Goal: Check status: Check status

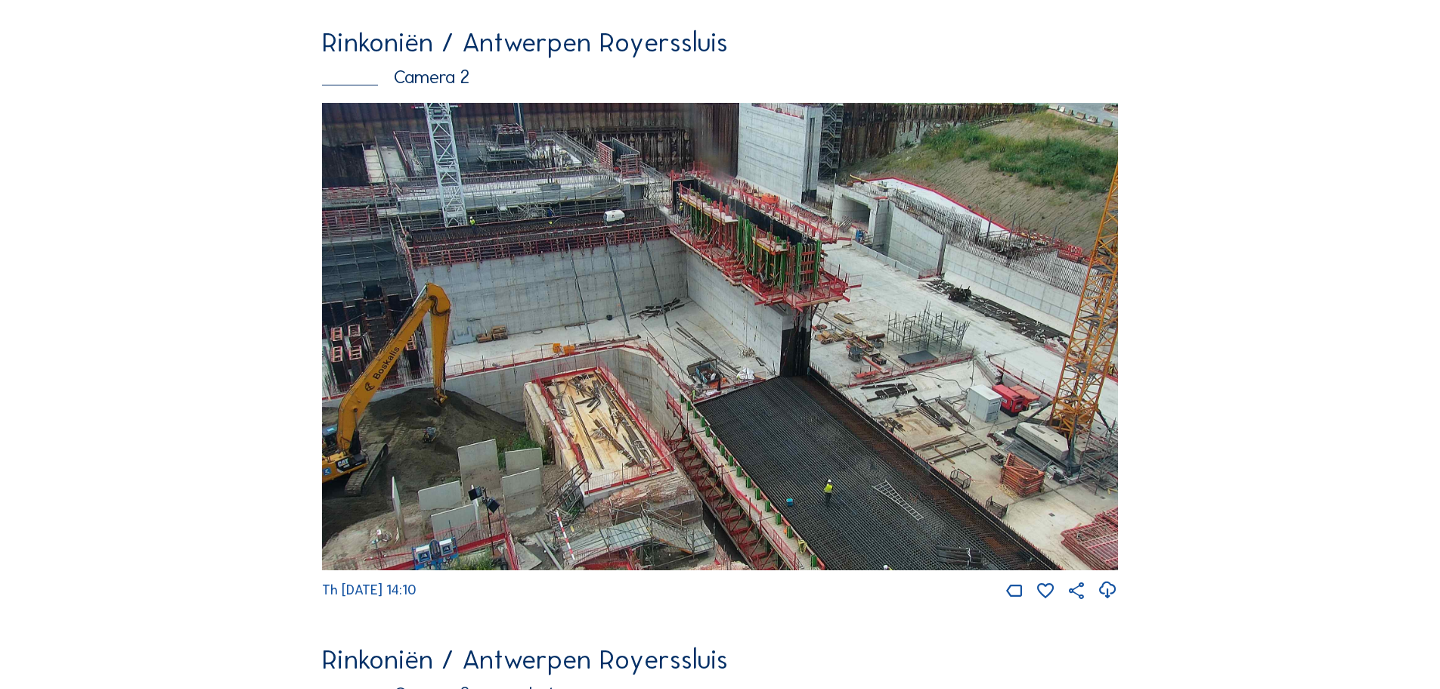
scroll to position [907, 0]
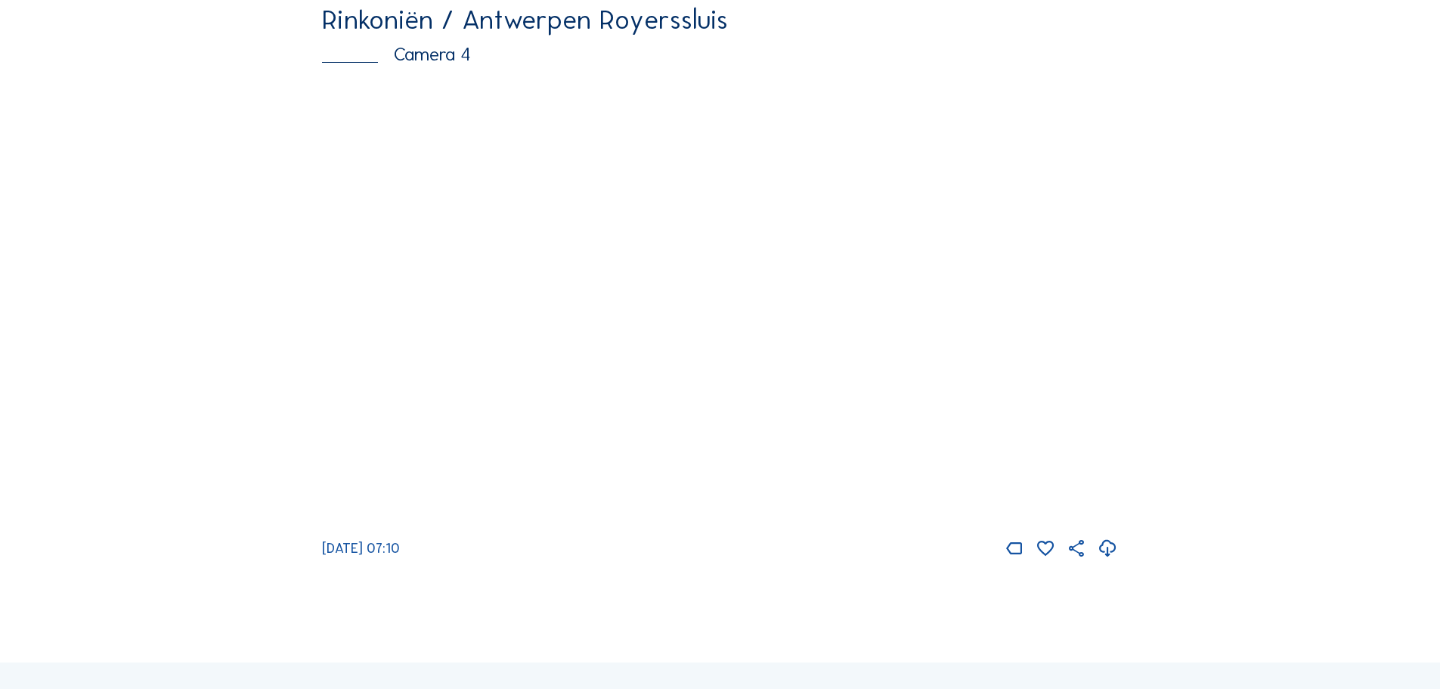
scroll to position [2570, 0]
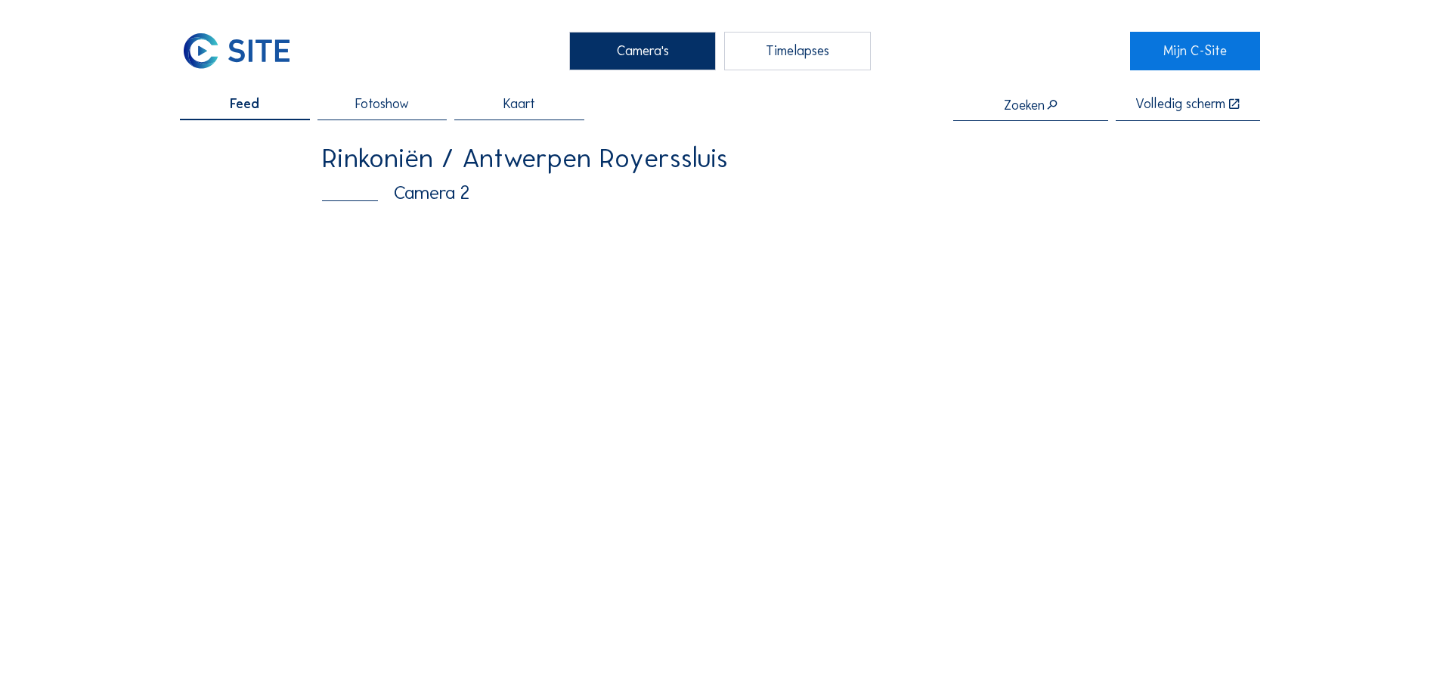
scroll to position [151, 0]
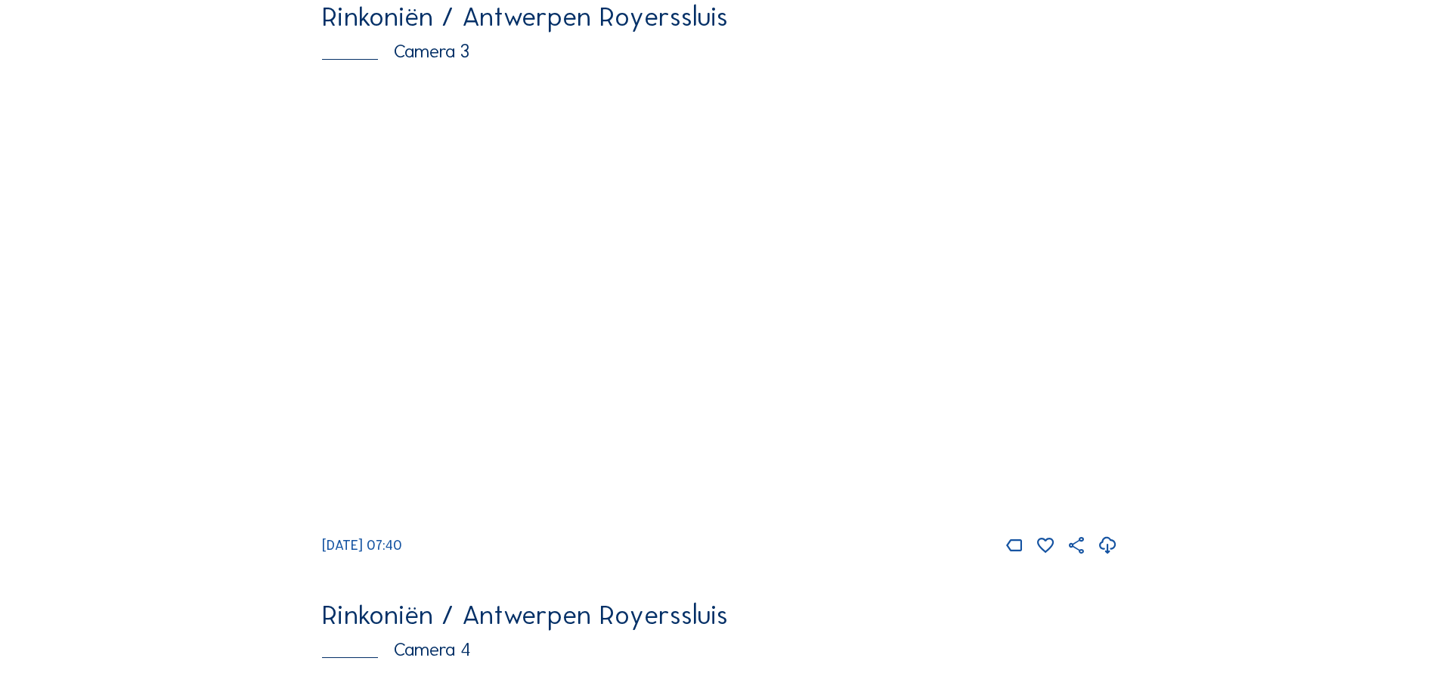
scroll to position [1966, 0]
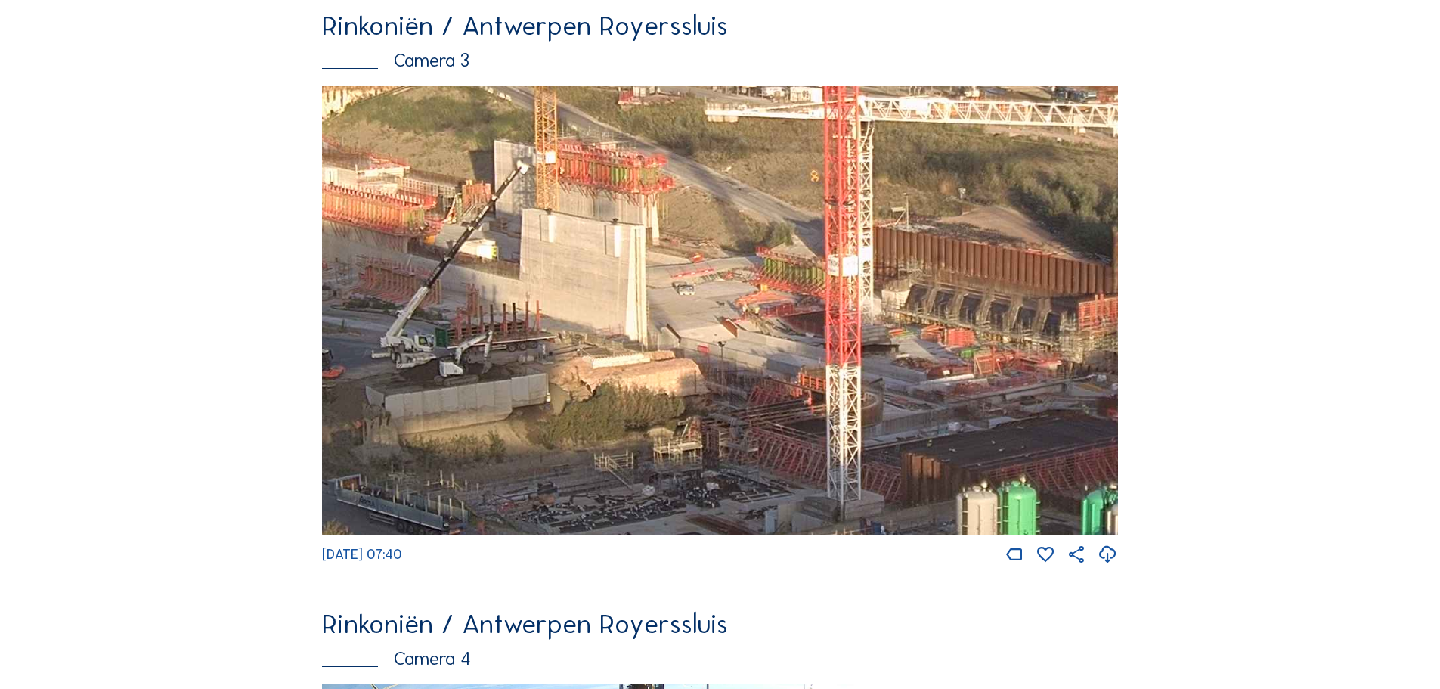
drag, startPoint x: 787, startPoint y: 331, endPoint x: 670, endPoint y: 308, distance: 118.7
click at [670, 308] on img at bounding box center [720, 310] width 796 height 448
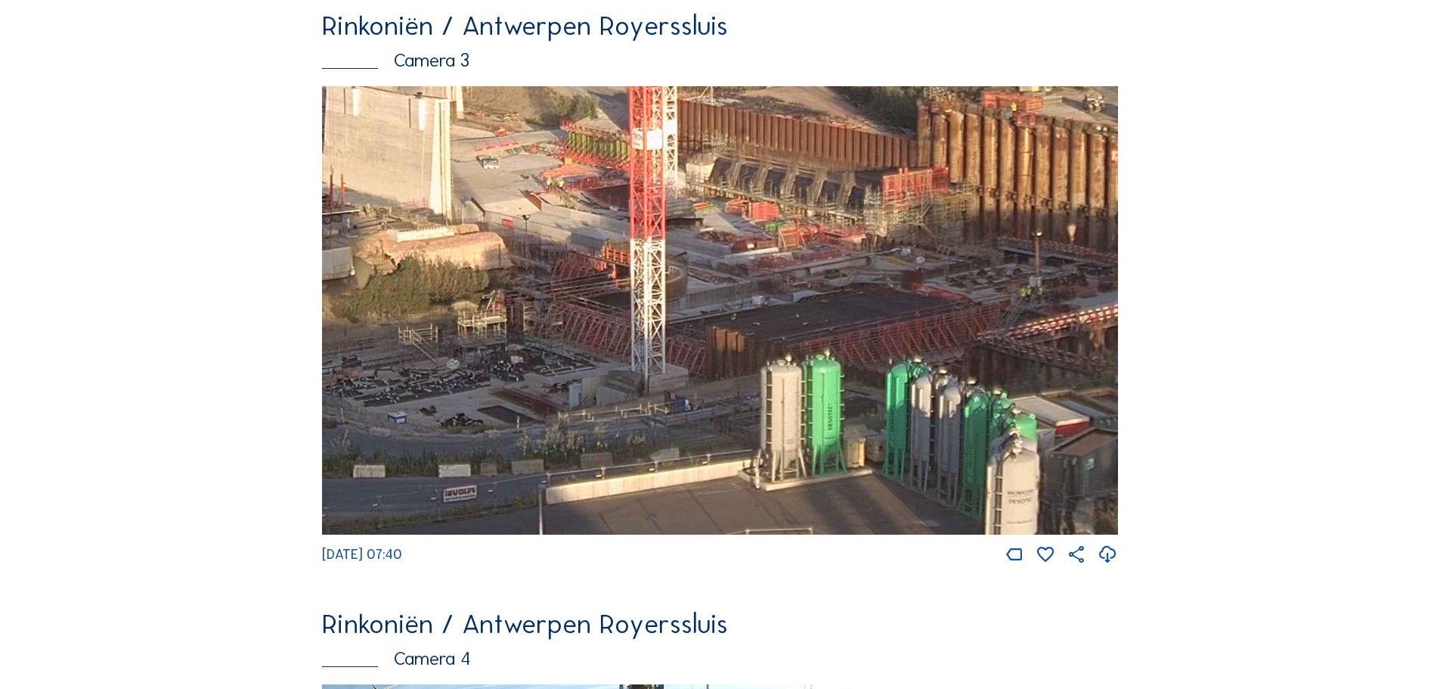
drag, startPoint x: 931, startPoint y: 427, endPoint x: 738, endPoint y: 302, distance: 230.0
click at [738, 302] on img at bounding box center [720, 310] width 796 height 448
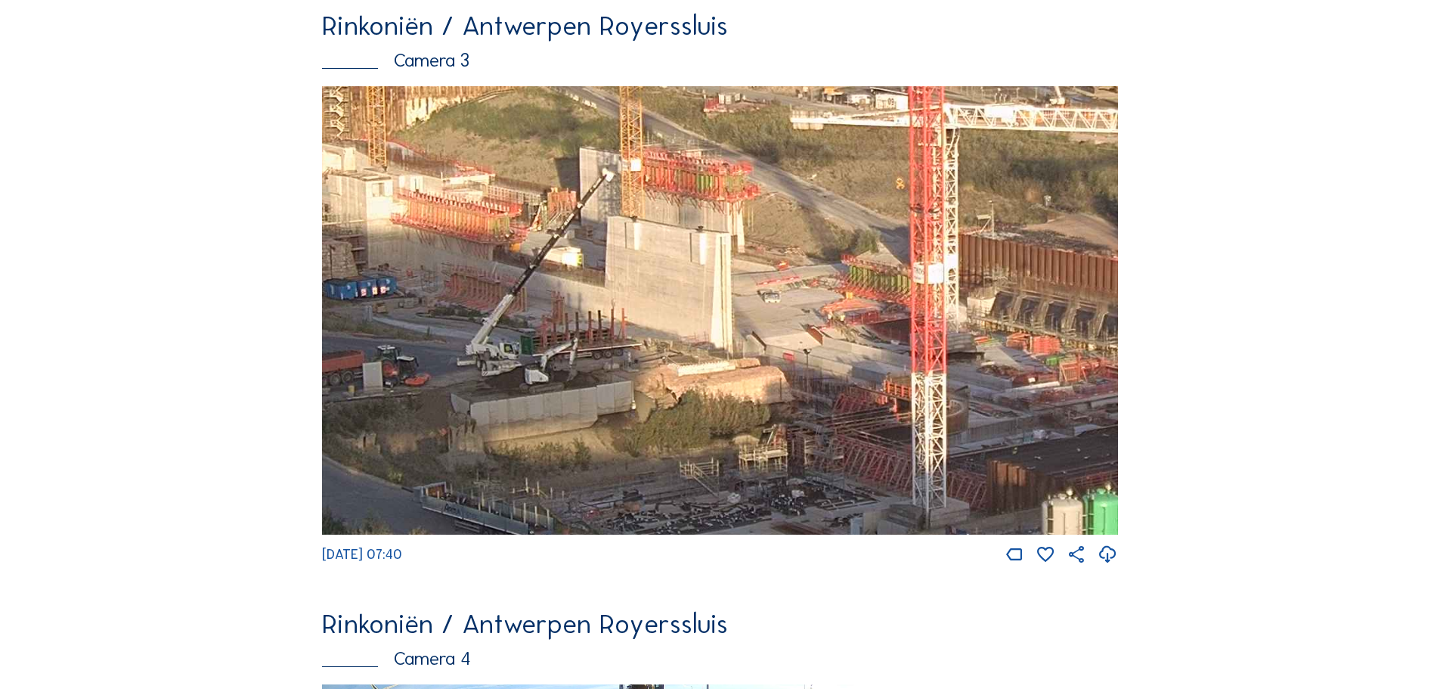
drag, startPoint x: 642, startPoint y: 286, endPoint x: 924, endPoint y: 419, distance: 311.4
click at [924, 419] on img at bounding box center [720, 310] width 796 height 448
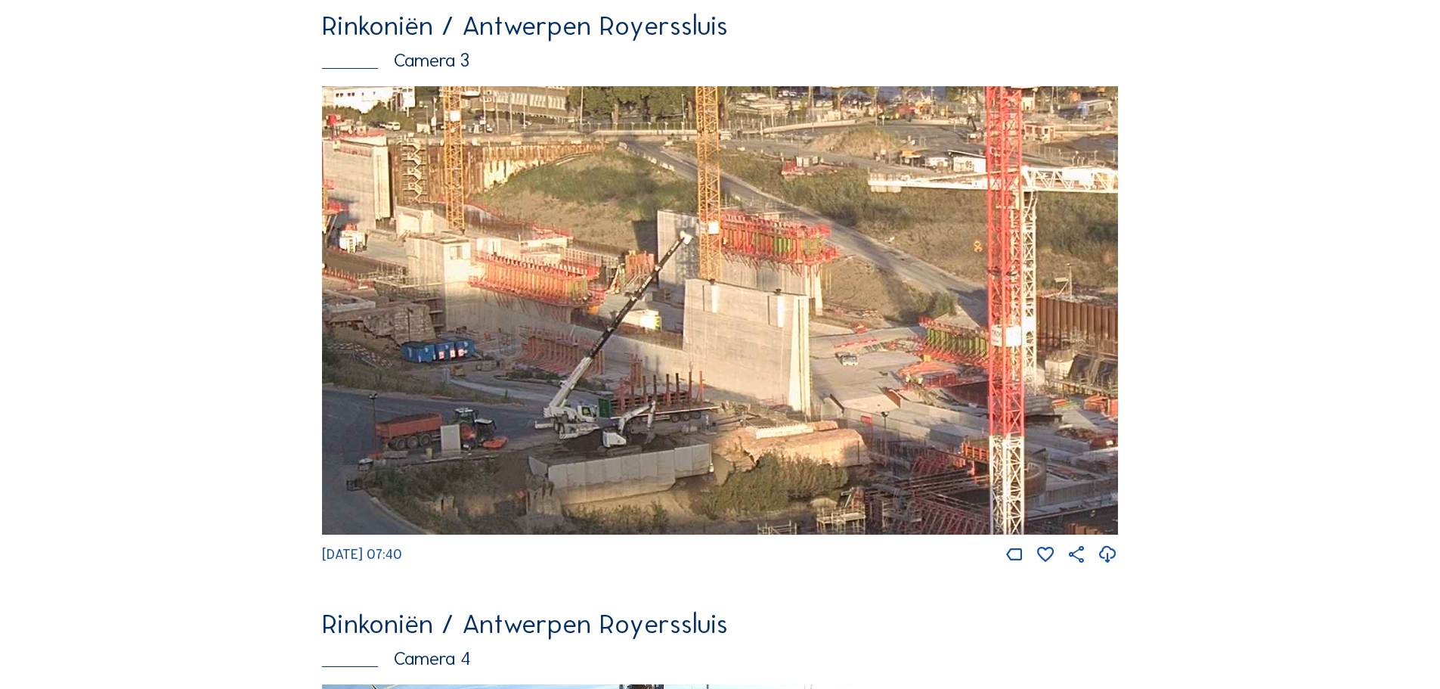
drag, startPoint x: 478, startPoint y: 277, endPoint x: 555, endPoint y: 339, distance: 100.0
click at [555, 339] on img at bounding box center [720, 310] width 796 height 448
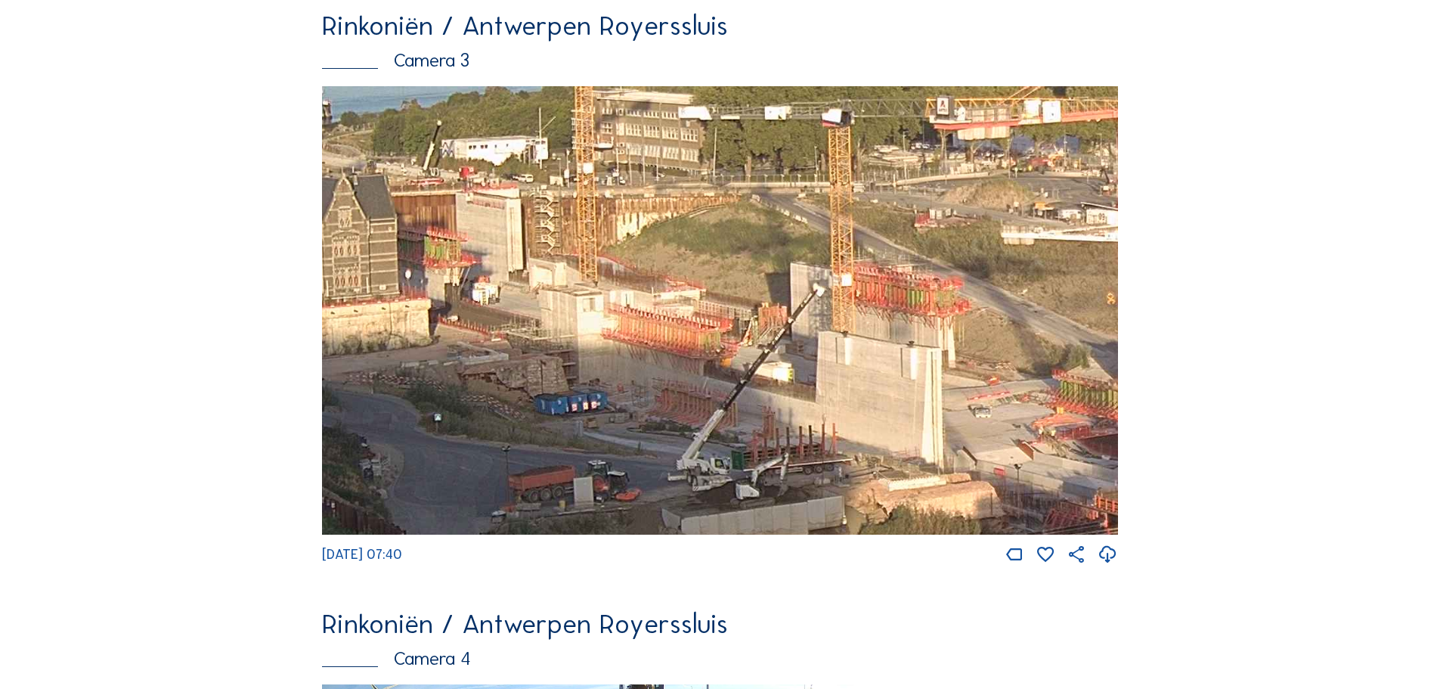
drag, startPoint x: 549, startPoint y: 303, endPoint x: 657, endPoint y: 345, distance: 115.4
click at [670, 352] on img at bounding box center [720, 310] width 796 height 448
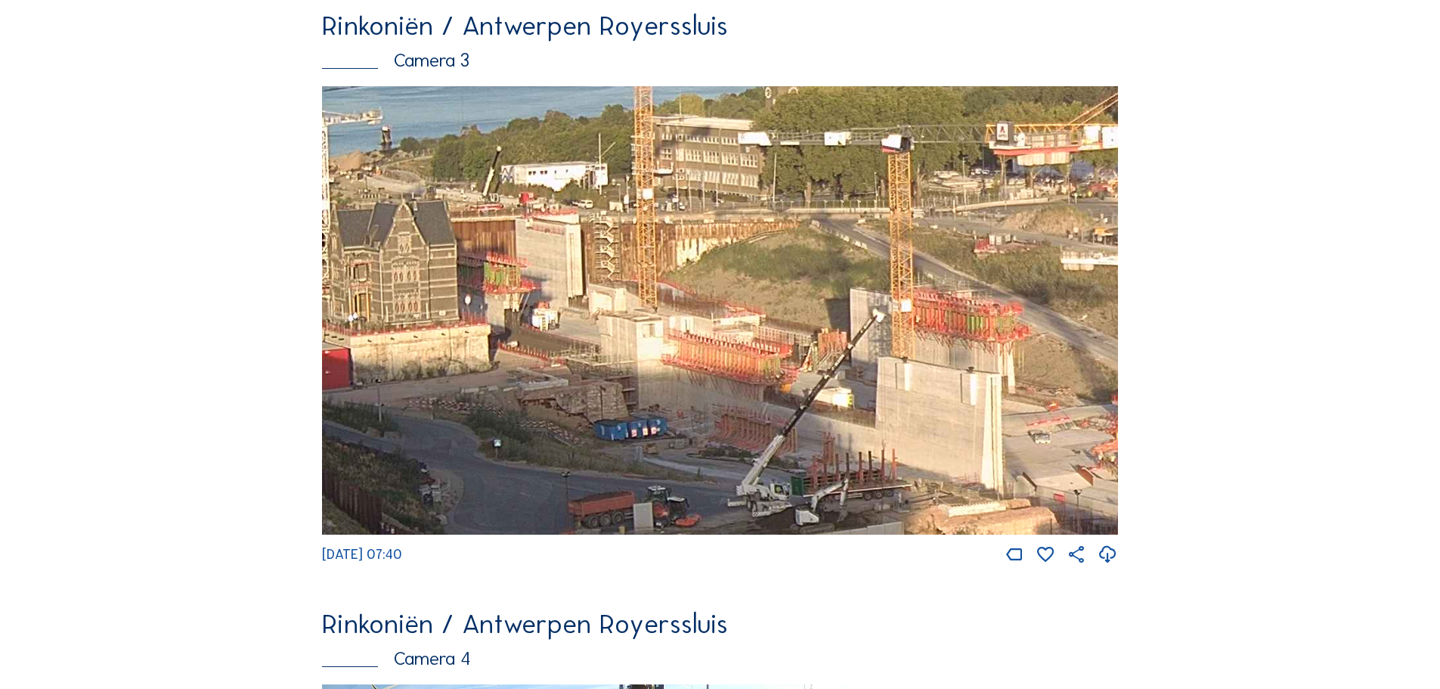
drag, startPoint x: 515, startPoint y: 318, endPoint x: 588, endPoint y: 347, distance: 78.0
click at [588, 347] on img at bounding box center [720, 310] width 796 height 448
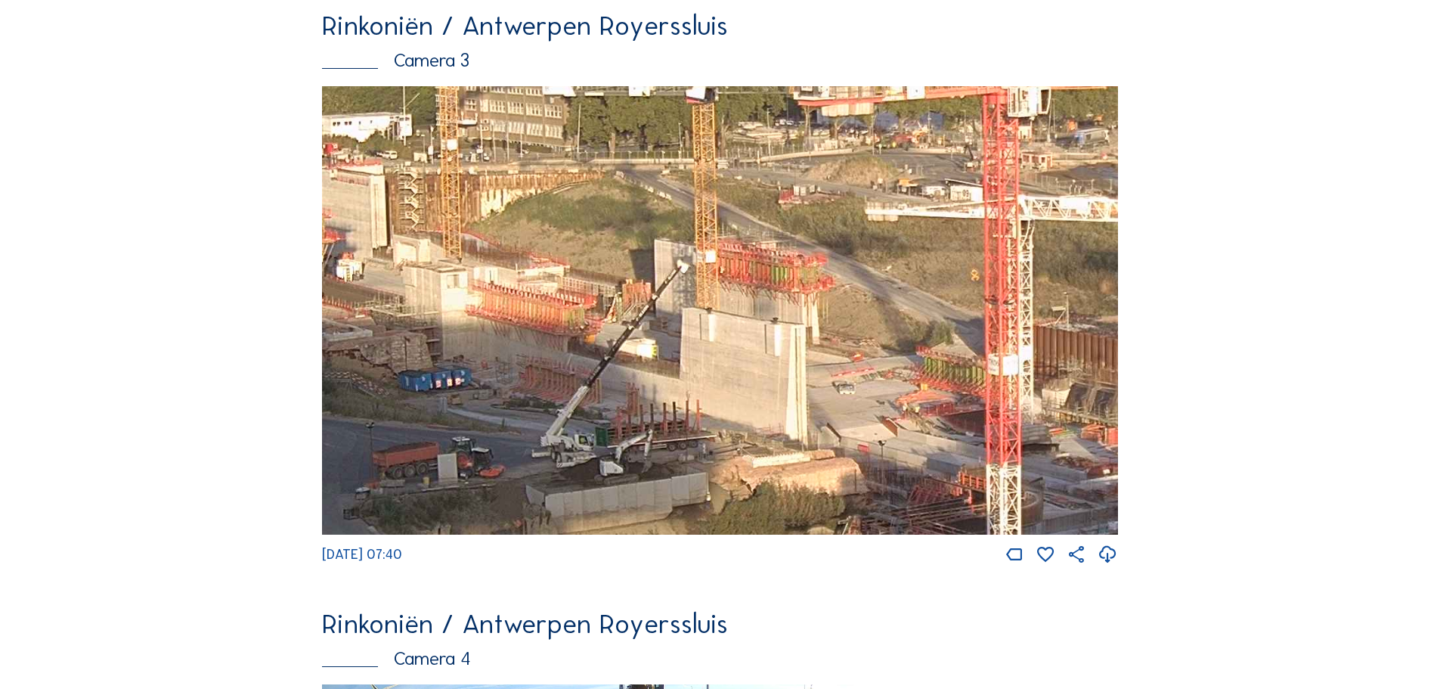
drag, startPoint x: 1007, startPoint y: 423, endPoint x: 840, endPoint y: 373, distance: 175.3
click at [840, 373] on img at bounding box center [720, 310] width 796 height 448
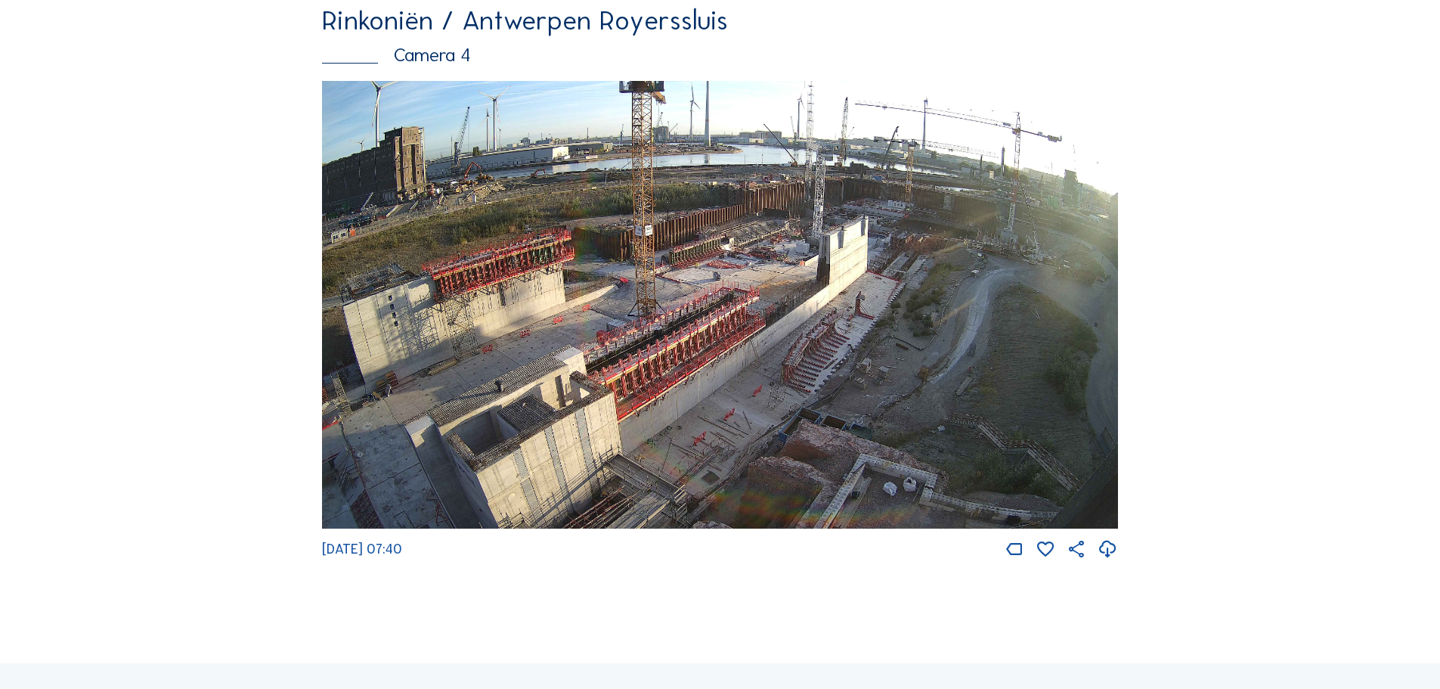
scroll to position [2570, 0]
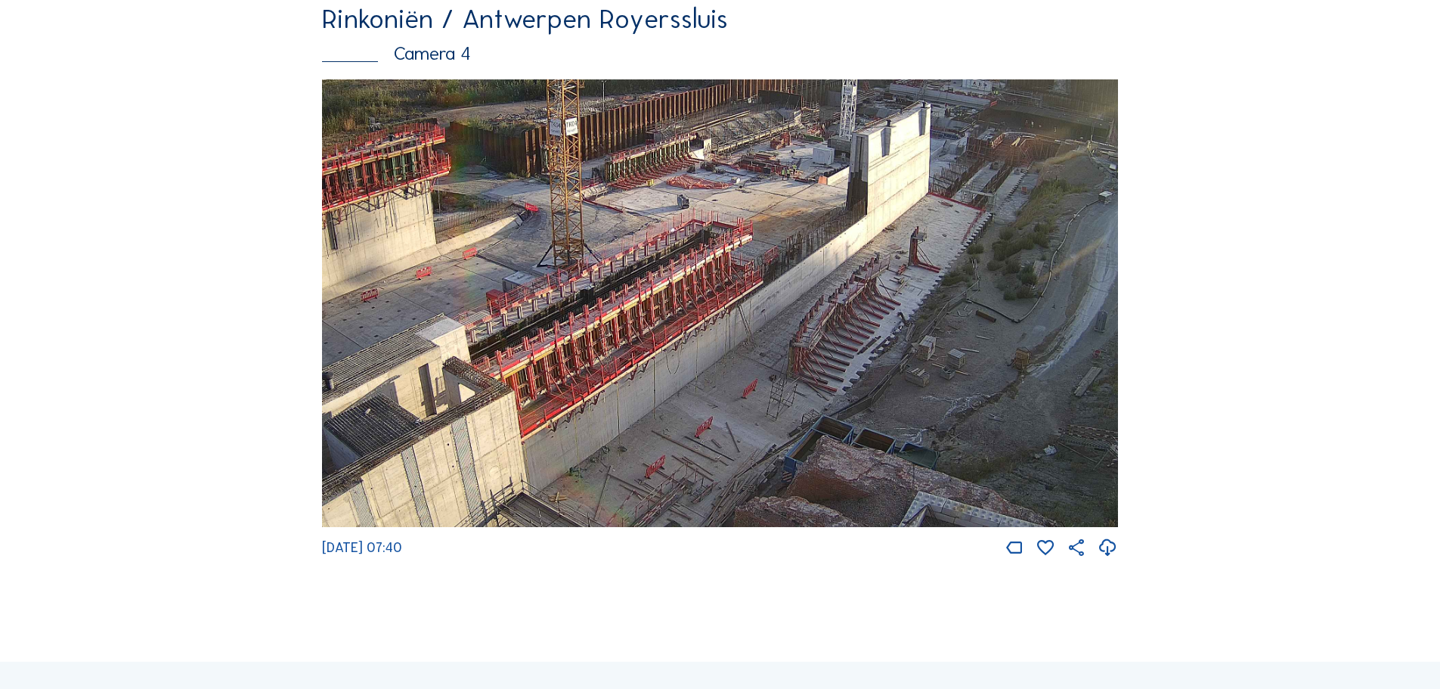
drag, startPoint x: 1007, startPoint y: 401, endPoint x: 758, endPoint y: 345, distance: 255.6
click at [758, 348] on img at bounding box center [720, 303] width 796 height 448
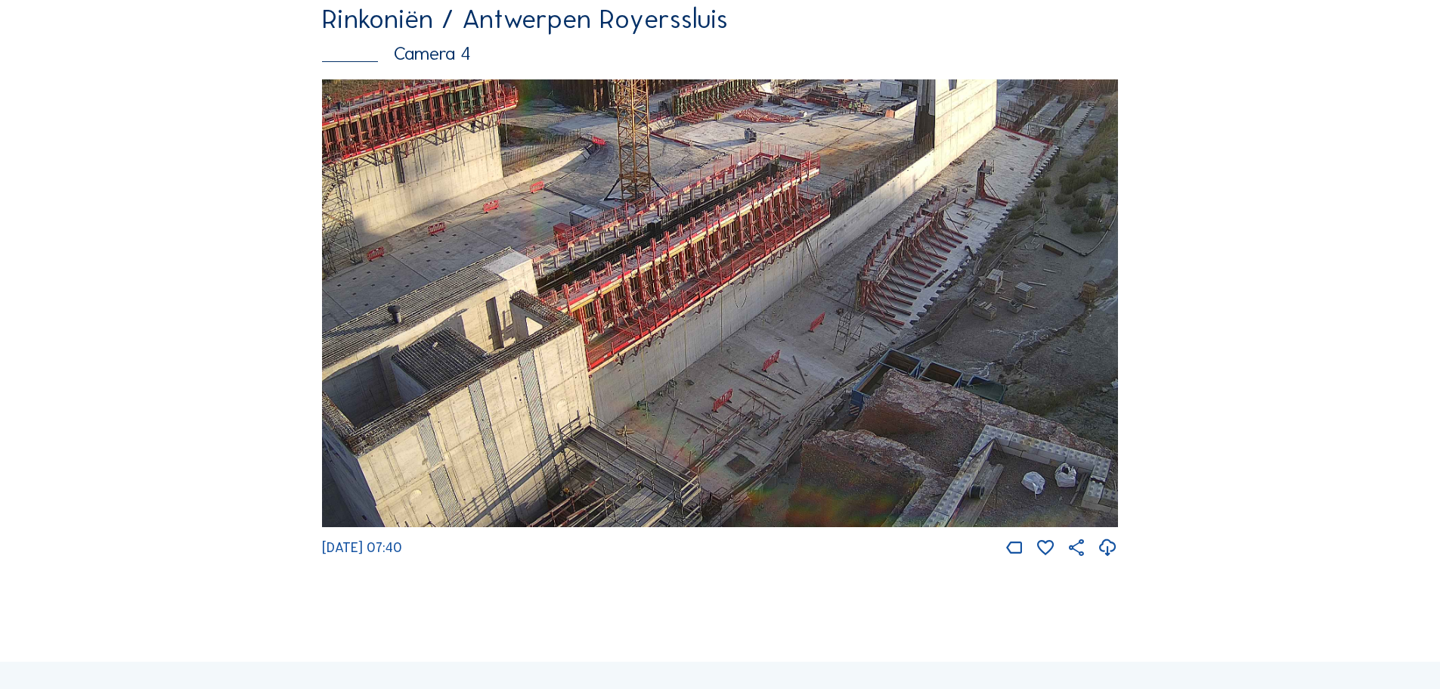
drag, startPoint x: 642, startPoint y: 392, endPoint x: 957, endPoint y: 172, distance: 384.3
click at [957, 172] on img at bounding box center [720, 303] width 796 height 448
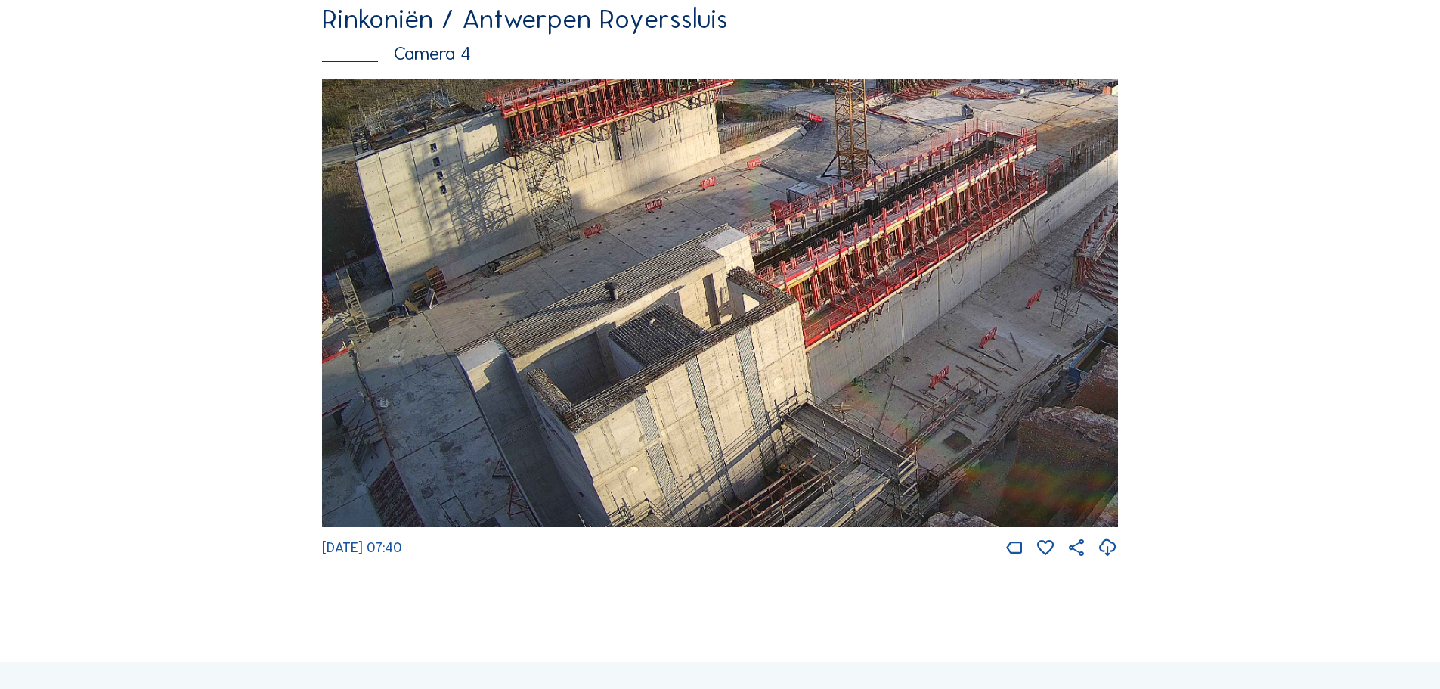
drag, startPoint x: 627, startPoint y: 439, endPoint x: 667, endPoint y: 398, distance: 57.2
click at [667, 398] on img at bounding box center [720, 303] width 796 height 448
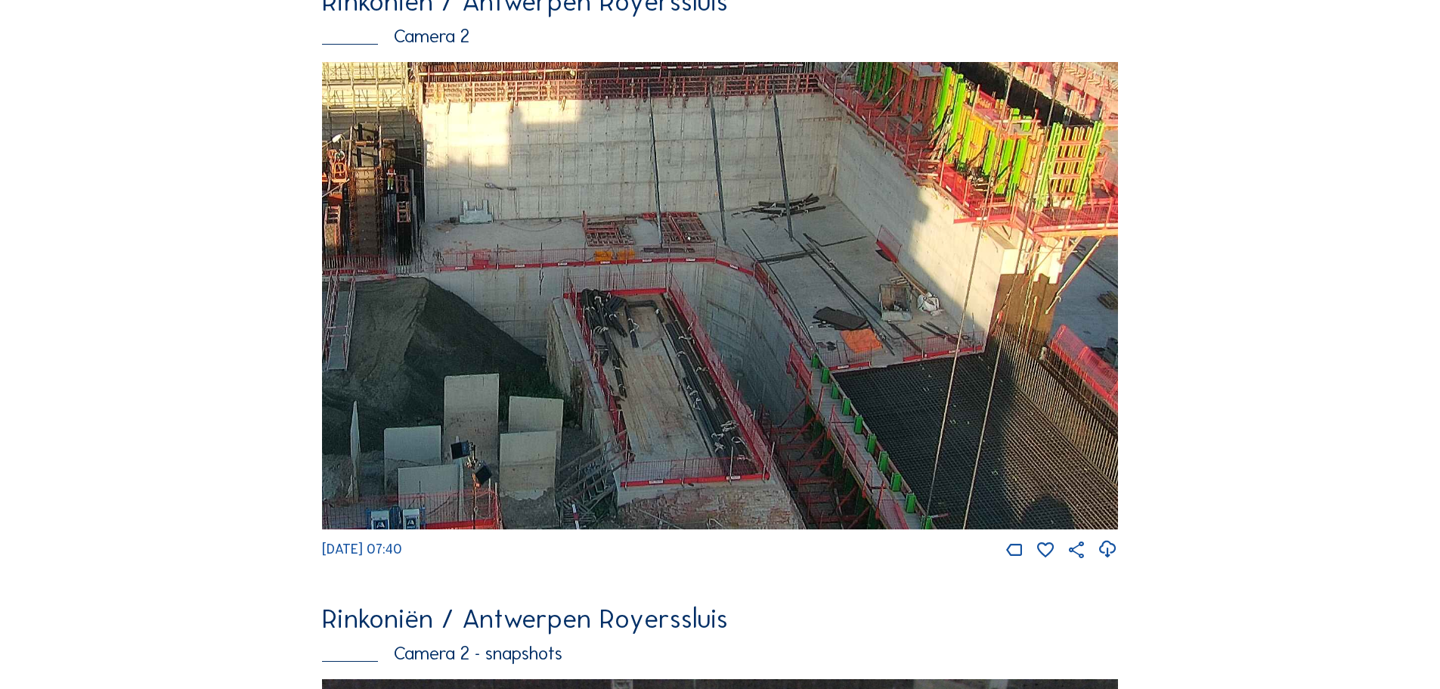
scroll to position [605, 0]
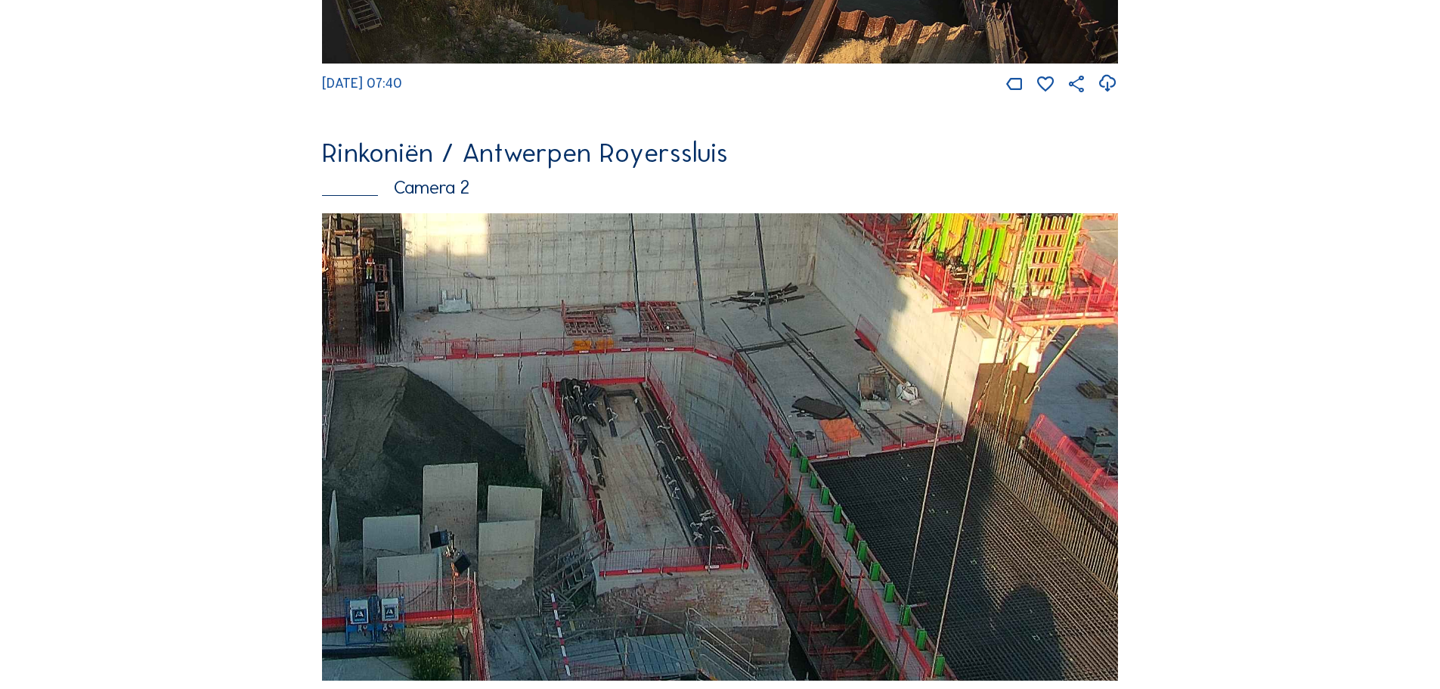
drag, startPoint x: 1069, startPoint y: 435, endPoint x: 960, endPoint y: 383, distance: 121.0
click at [961, 385] on img at bounding box center [720, 446] width 796 height 467
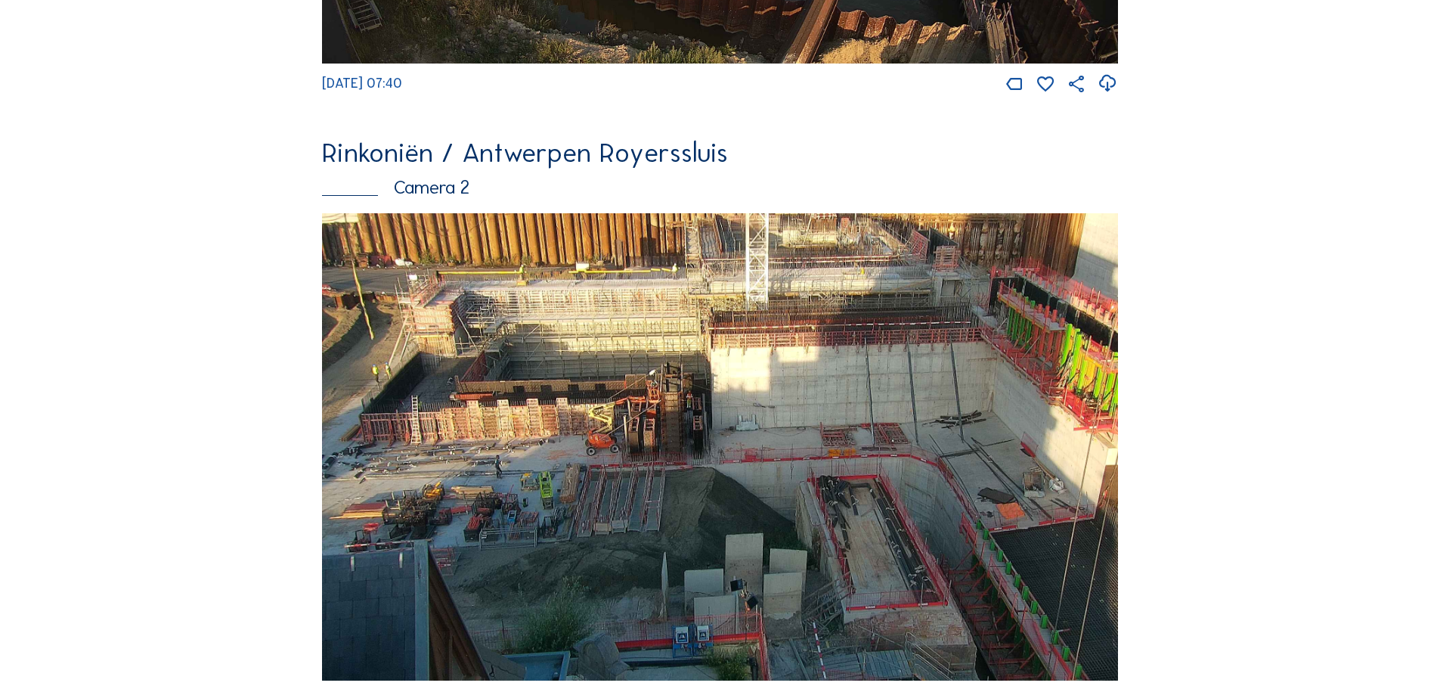
drag, startPoint x: 367, startPoint y: 292, endPoint x: 648, endPoint y: 280, distance: 281.4
click at [648, 280] on img at bounding box center [720, 446] width 796 height 467
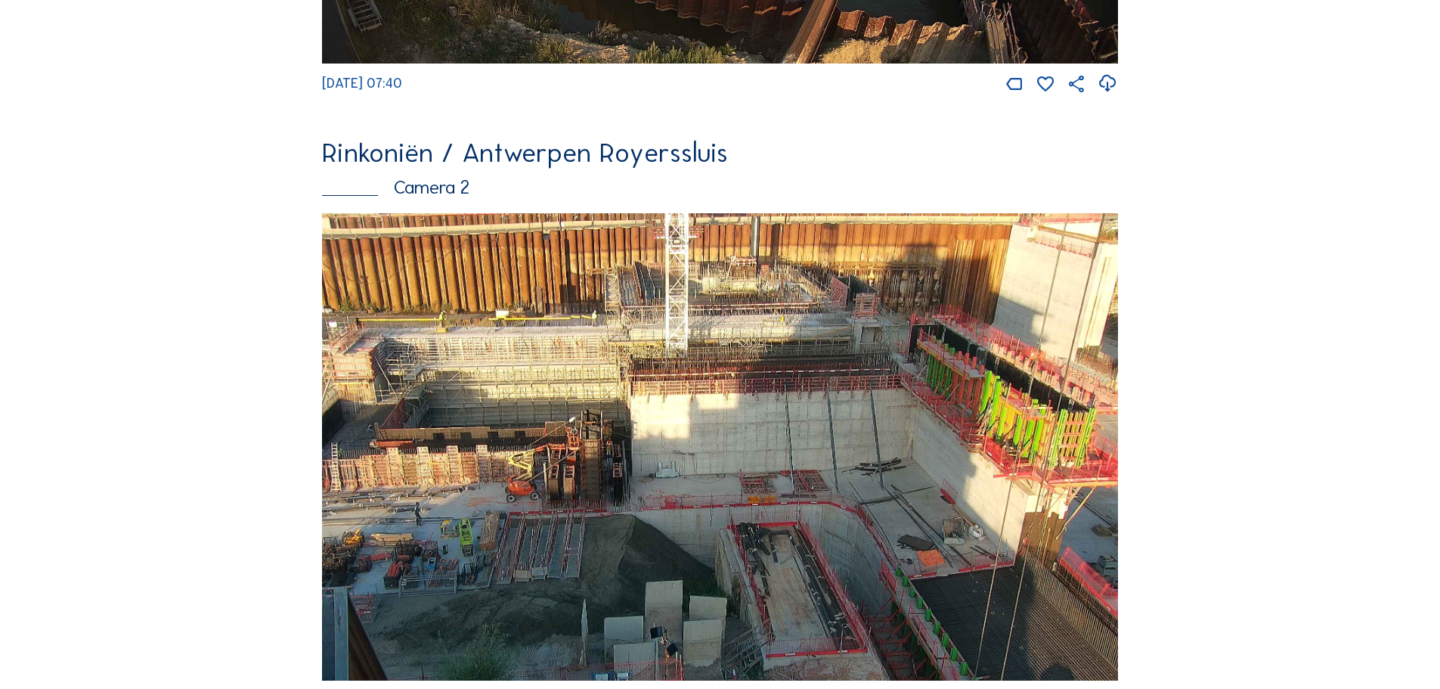
drag, startPoint x: 949, startPoint y: 390, endPoint x: 498, endPoint y: 500, distance: 464.3
click at [496, 509] on img at bounding box center [720, 446] width 796 height 467
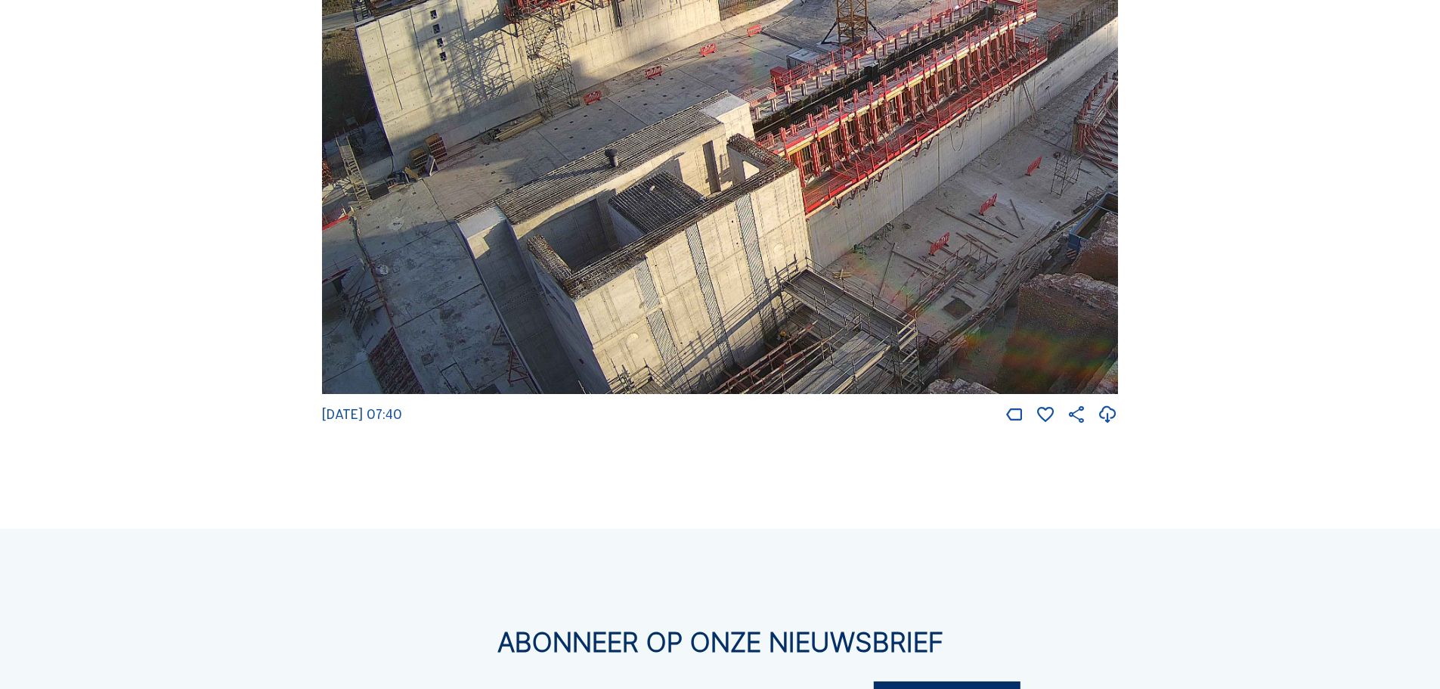
scroll to position [2722, 0]
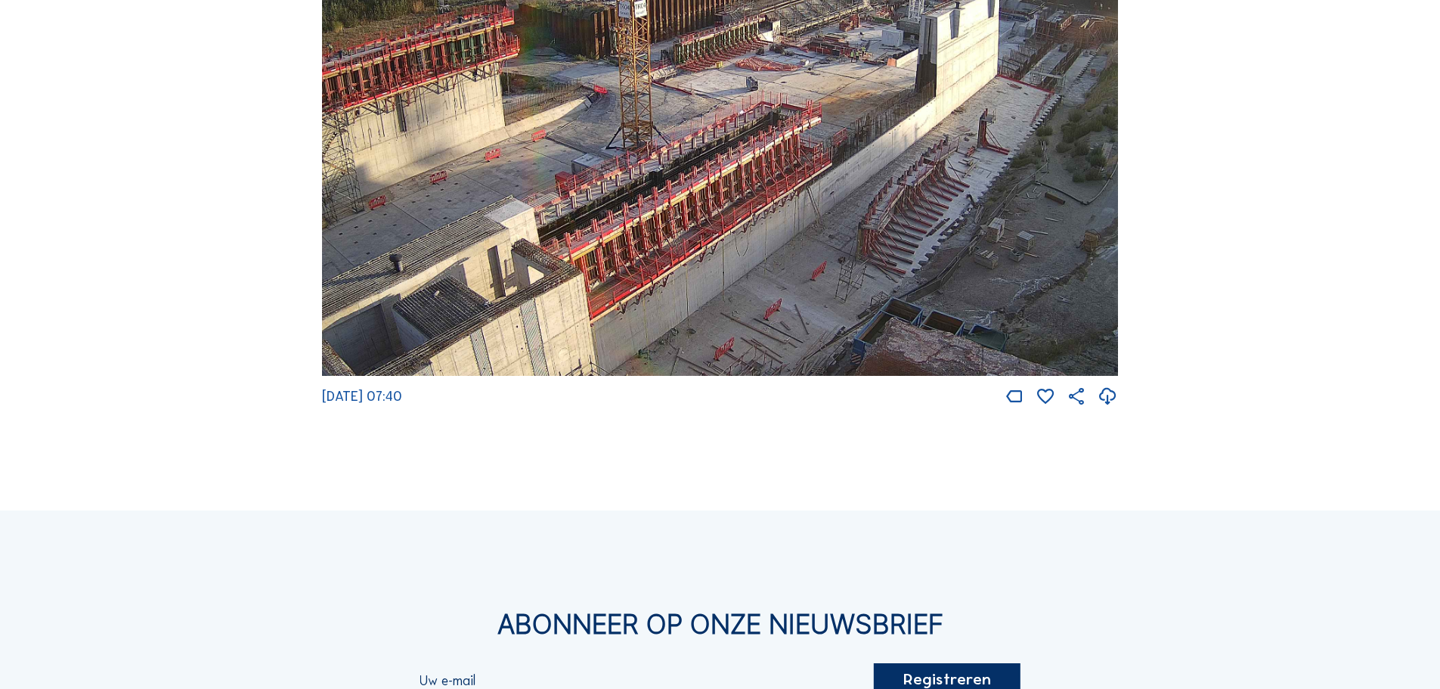
drag, startPoint x: 1026, startPoint y: 207, endPoint x: 806, endPoint y: 311, distance: 243.1
click at [811, 315] on img at bounding box center [720, 152] width 796 height 448
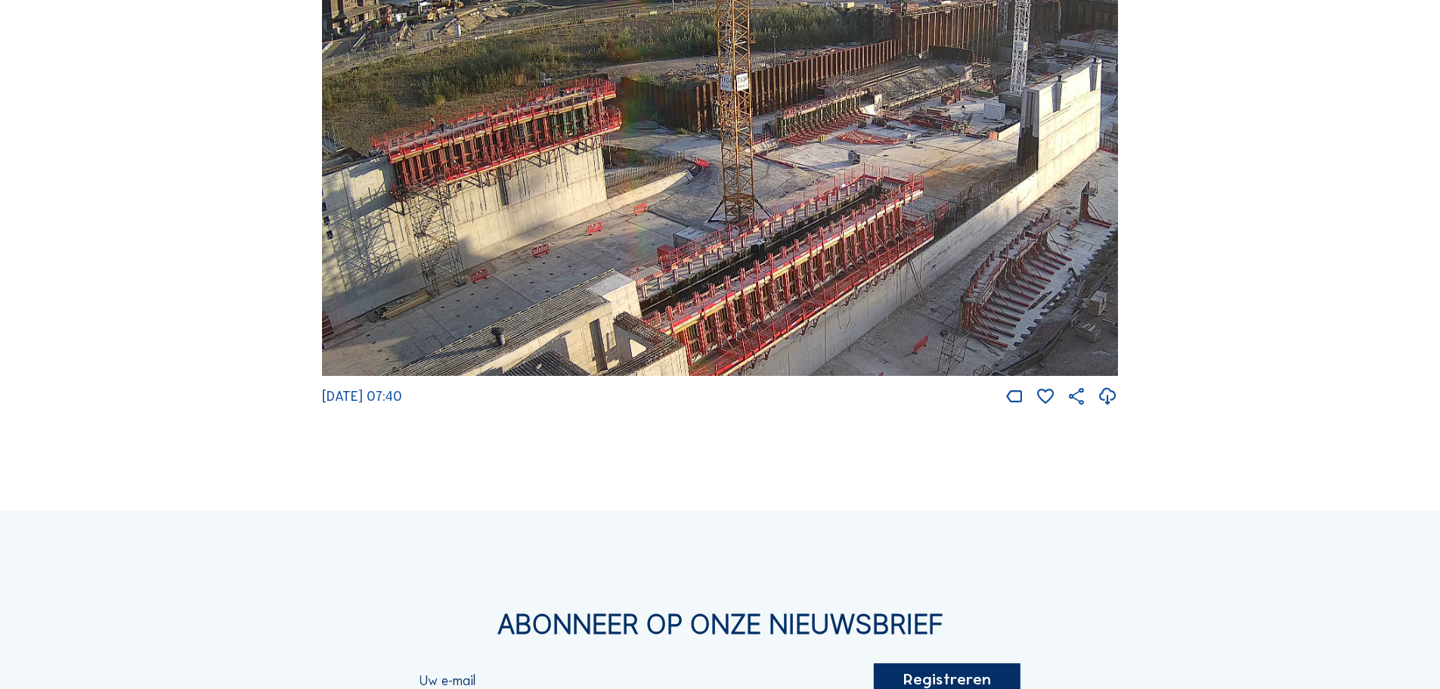
drag, startPoint x: 737, startPoint y: 295, endPoint x: 841, endPoint y: 371, distance: 129.2
click at [842, 372] on img at bounding box center [720, 152] width 796 height 448
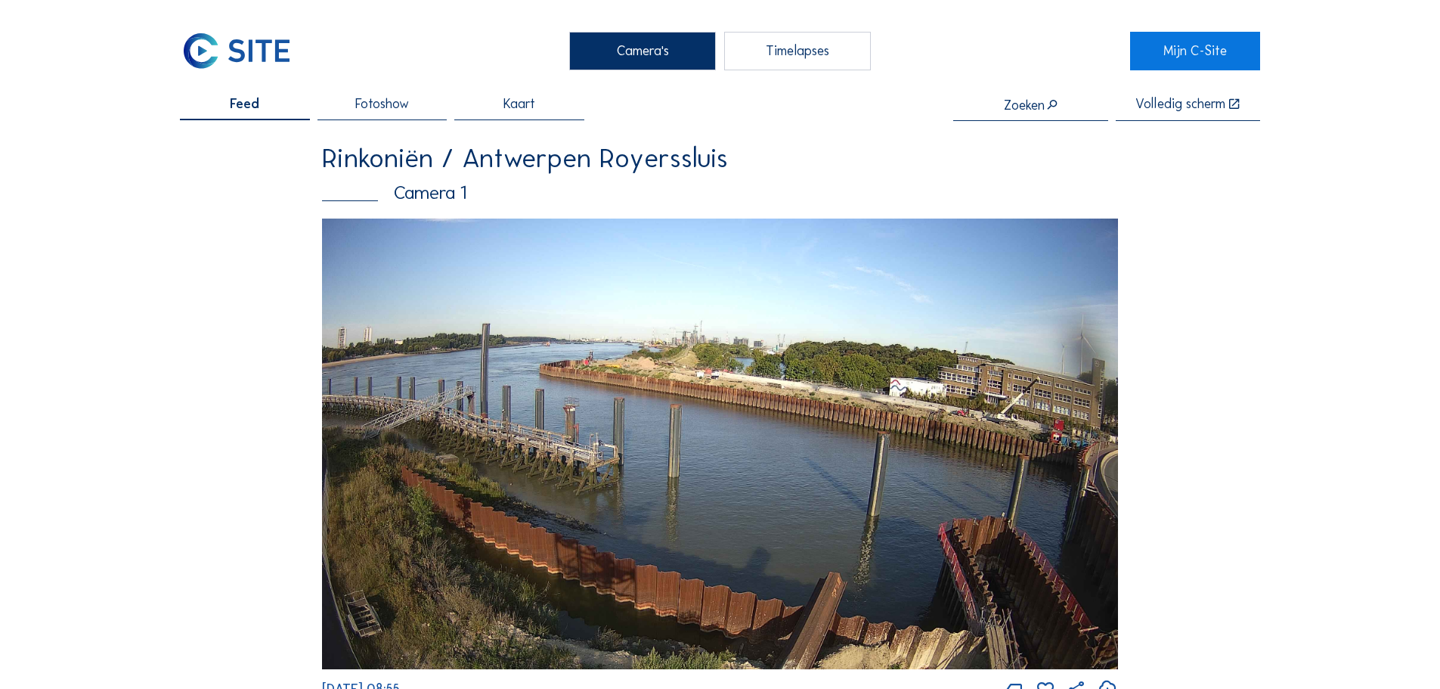
click at [924, 410] on img at bounding box center [720, 443] width 796 height 450
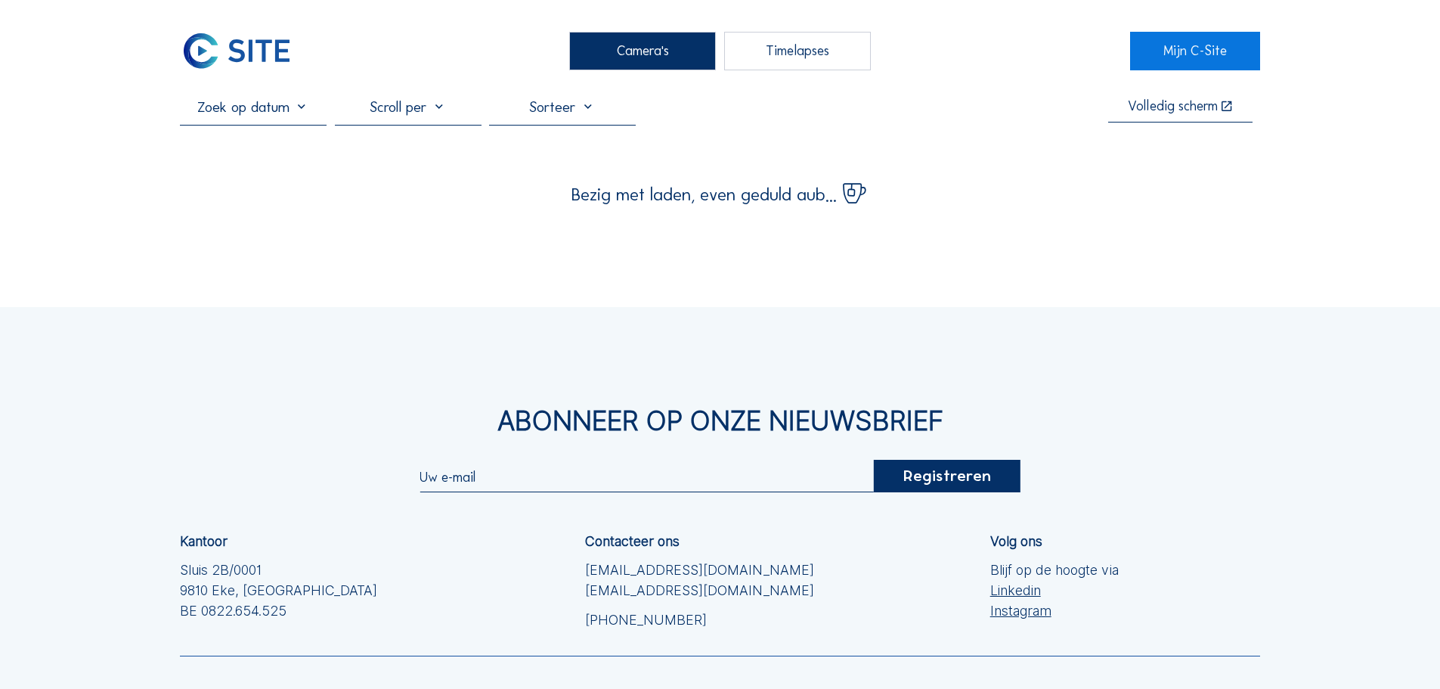
click at [246, 113] on input "text" at bounding box center [253, 106] width 147 height 18
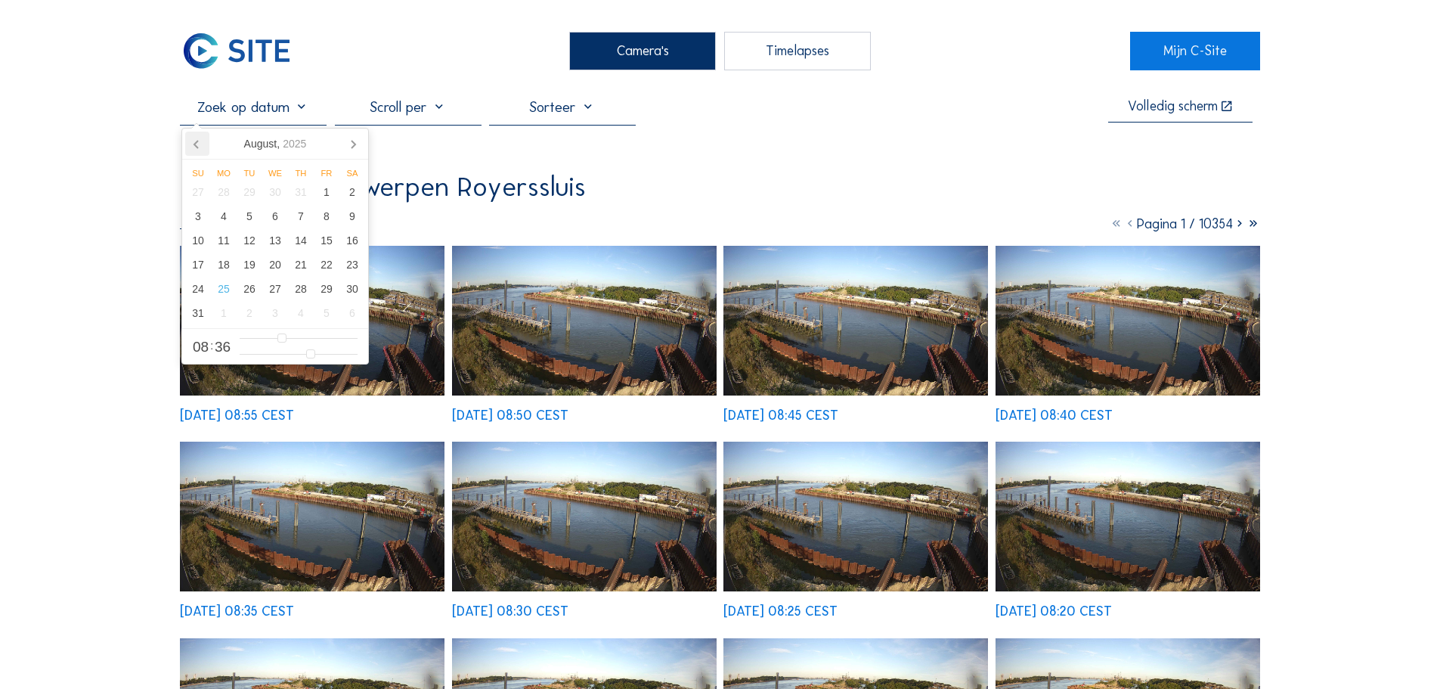
click at [196, 147] on icon at bounding box center [196, 145] width 4 height 8
click at [297, 194] on div "3" at bounding box center [301, 192] width 26 height 24
type input "[DATE] 08:36"
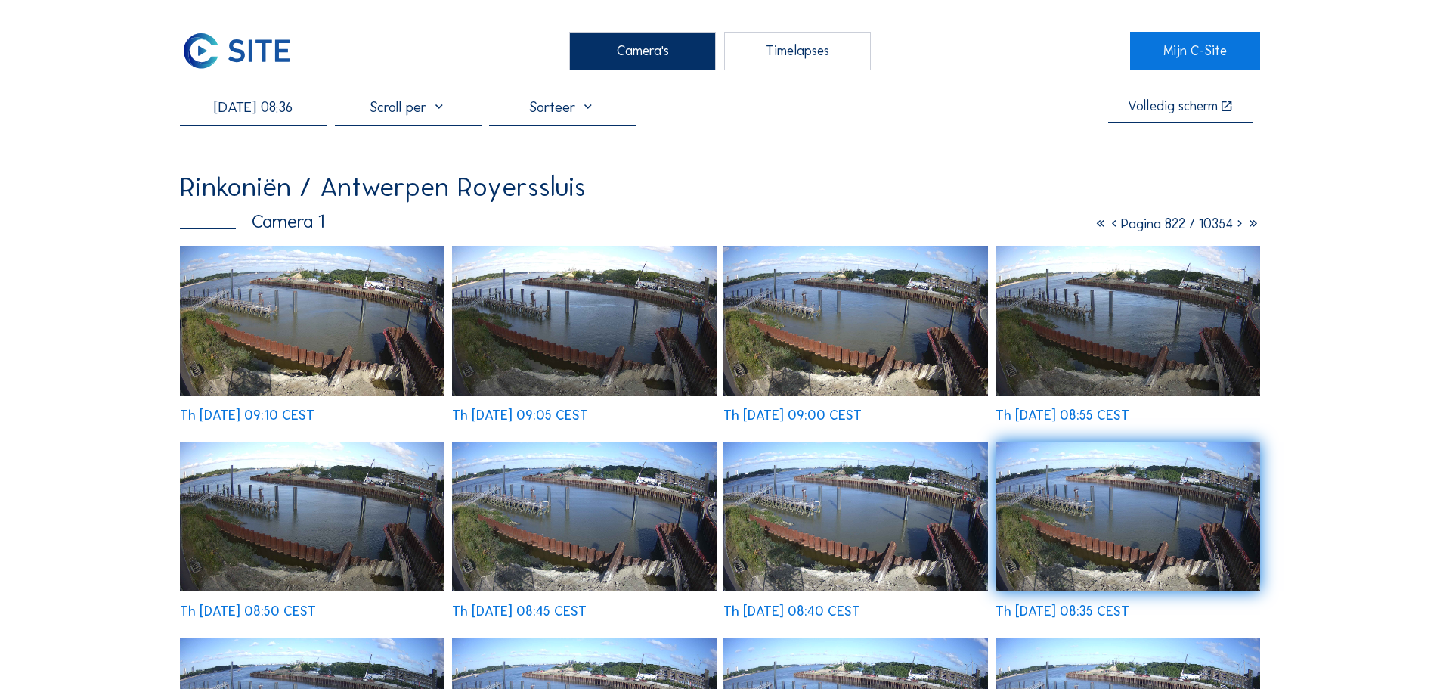
click at [309, 302] on img at bounding box center [312, 321] width 265 height 150
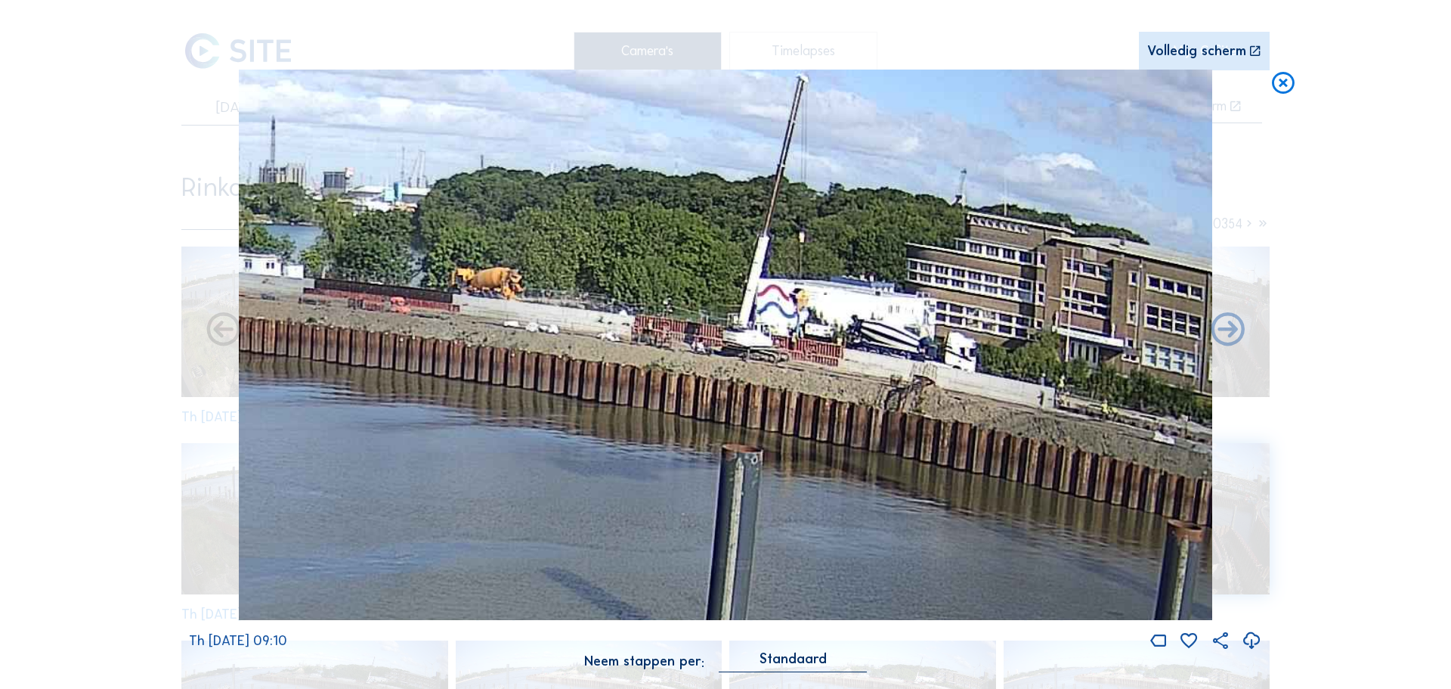
drag, startPoint x: 915, startPoint y: 246, endPoint x: 788, endPoint y: 289, distance: 134.6
click at [788, 289] on img at bounding box center [726, 345] width 974 height 551
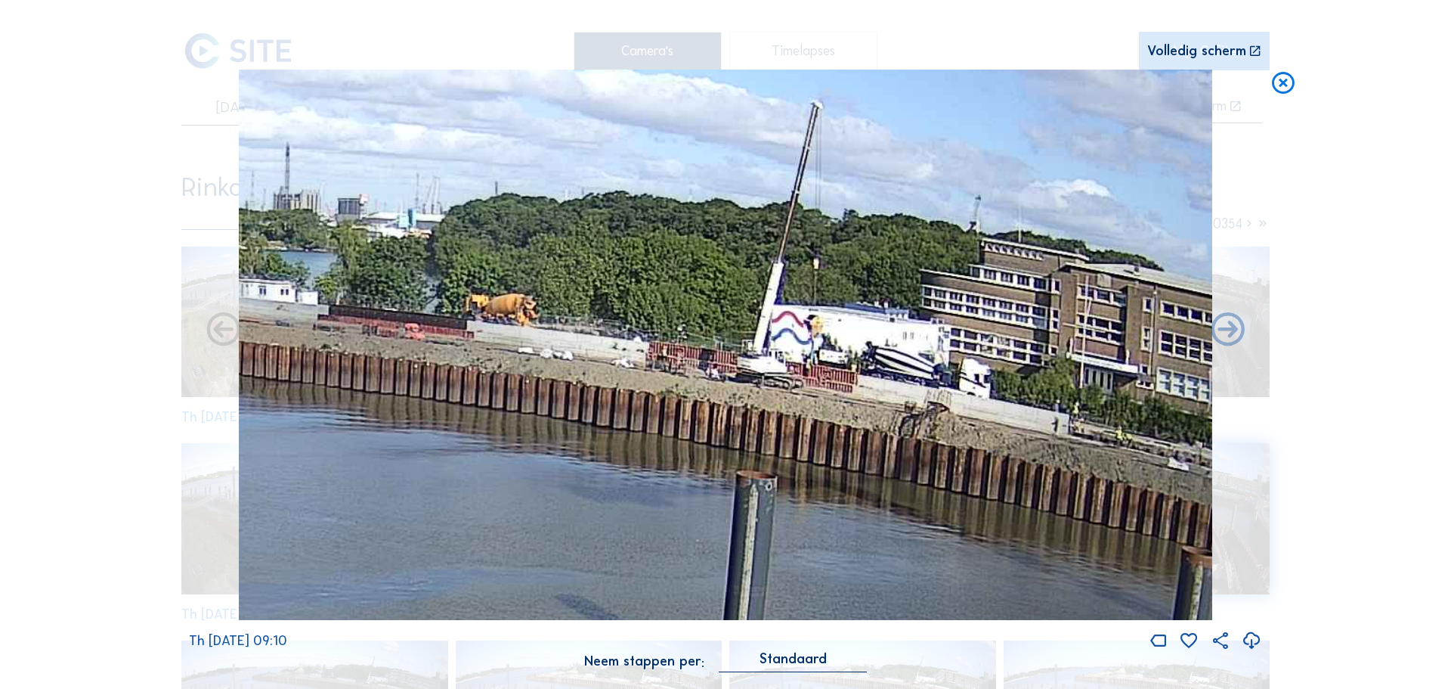
drag, startPoint x: 802, startPoint y: 283, endPoint x: 819, endPoint y: 306, distance: 28.7
click at [819, 306] on img at bounding box center [726, 345] width 974 height 551
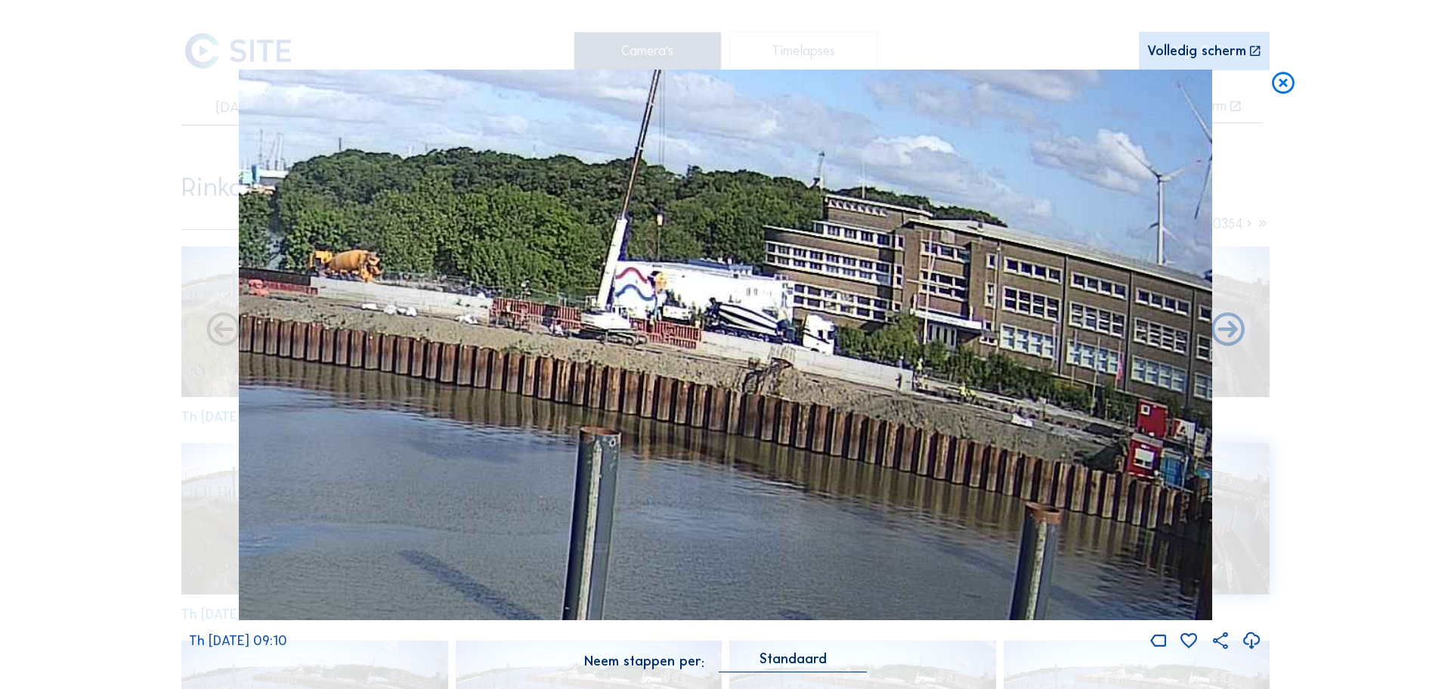
drag, startPoint x: 723, startPoint y: 401, endPoint x: 671, endPoint y: 389, distance: 52.8
click at [671, 389] on img at bounding box center [726, 345] width 974 height 551
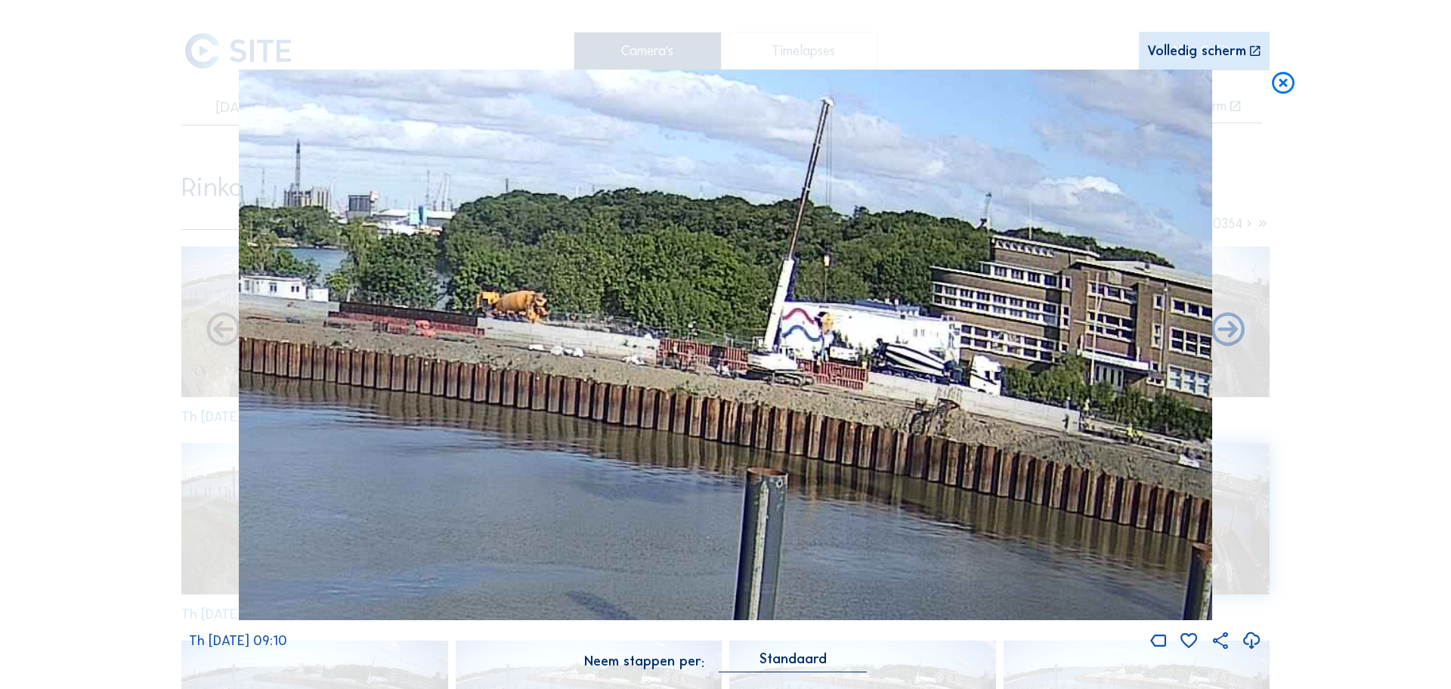
drag, startPoint x: 650, startPoint y: 342, endPoint x: 791, endPoint y: 376, distance: 144.8
click at [791, 376] on img at bounding box center [726, 345] width 974 height 551
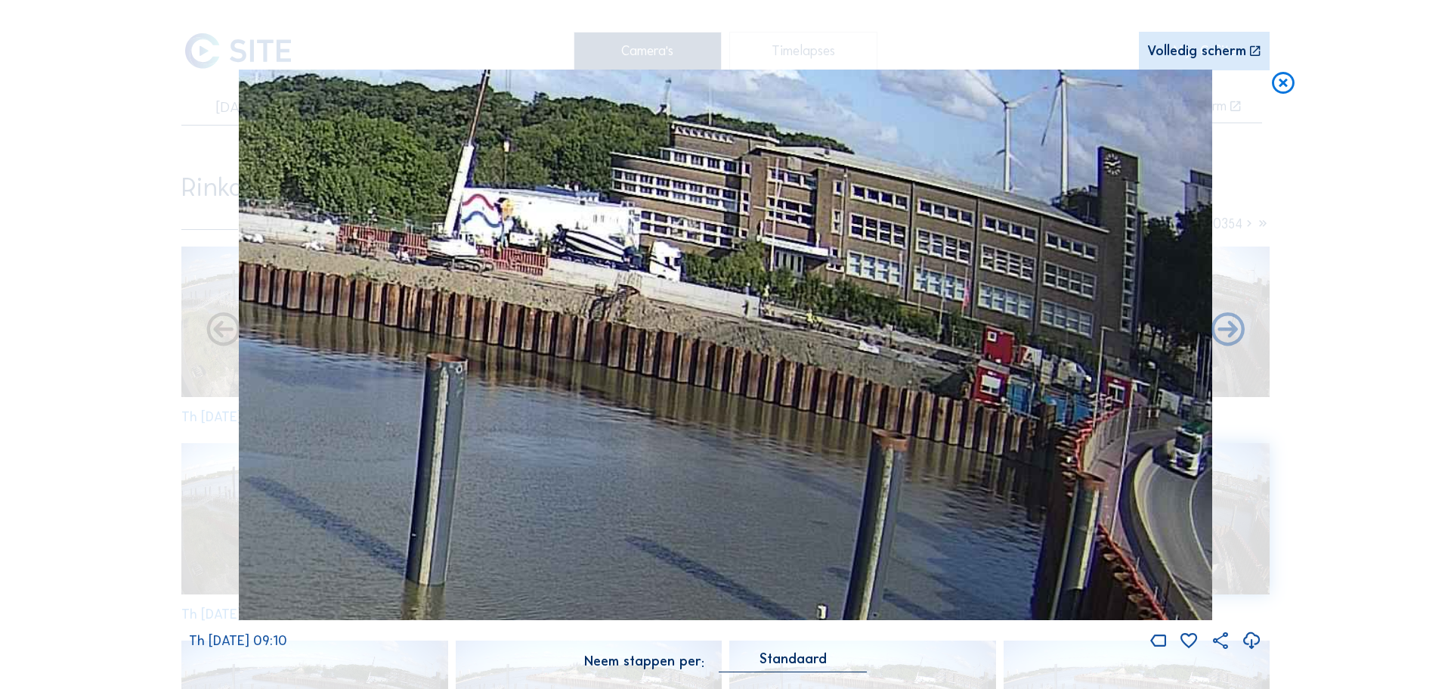
drag, startPoint x: 1125, startPoint y: 508, endPoint x: 753, endPoint y: 394, distance: 389.0
click at [753, 394] on img at bounding box center [726, 345] width 974 height 551
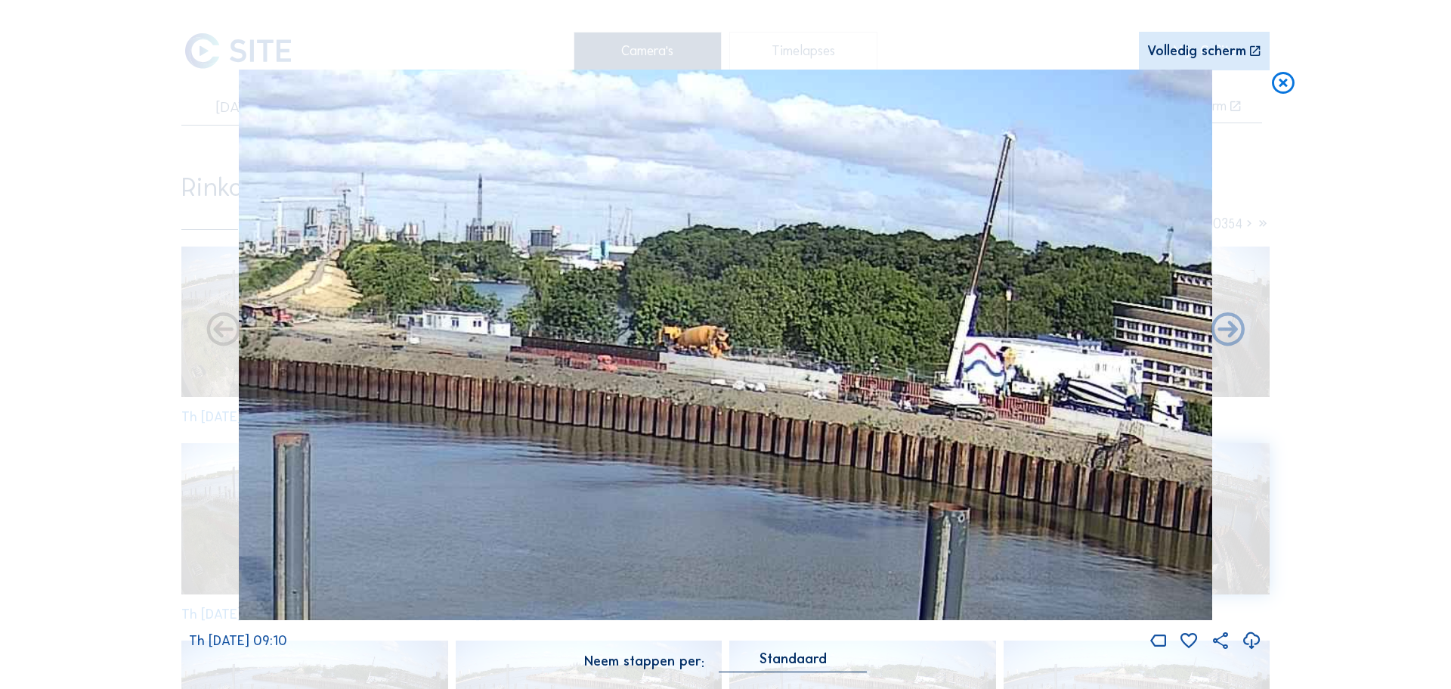
drag, startPoint x: 842, startPoint y: 351, endPoint x: 1345, endPoint y: 500, distance: 524.2
click at [1345, 500] on div "Scroll om door de tijd te reizen | Druk op de 'Alt'-knop + scroll om te Zoomen …" at bounding box center [725, 344] width 1451 height 689
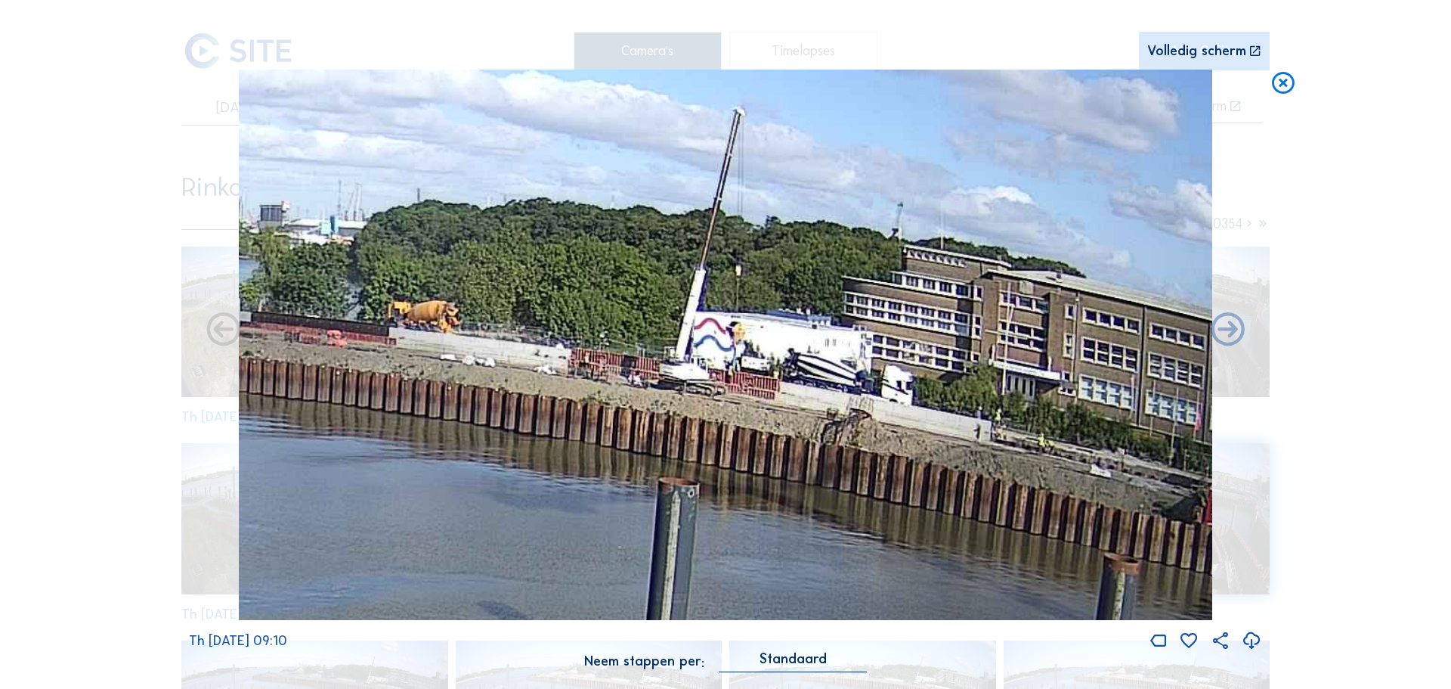
drag, startPoint x: 770, startPoint y: 372, endPoint x: 483, endPoint y: 343, distance: 288.6
click at [483, 343] on img at bounding box center [726, 345] width 974 height 551
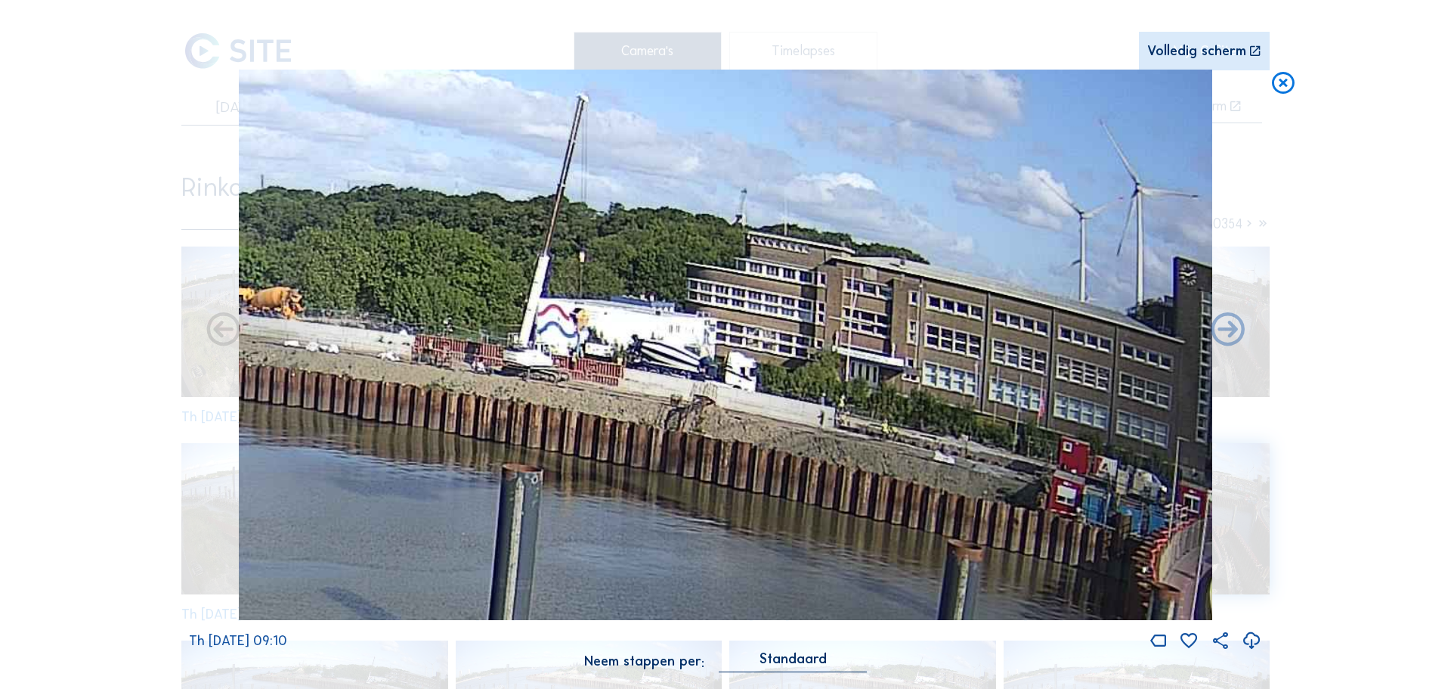
drag, startPoint x: 1023, startPoint y: 460, endPoint x: 939, endPoint y: 456, distance: 84.7
click at [939, 456] on img at bounding box center [726, 345] width 974 height 551
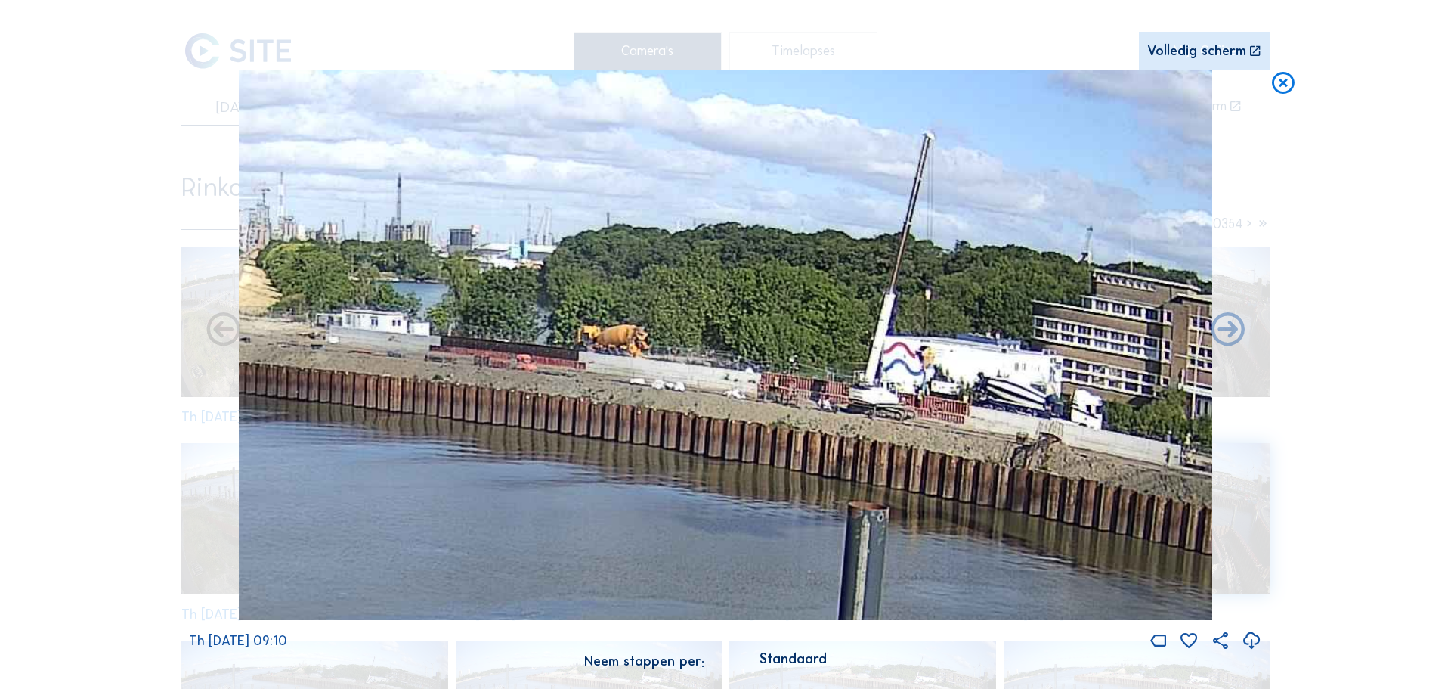
drag, startPoint x: 571, startPoint y: 391, endPoint x: 927, endPoint y: 427, distance: 357.8
click at [927, 427] on img at bounding box center [726, 345] width 974 height 551
